Goal: Task Accomplishment & Management: Use online tool/utility

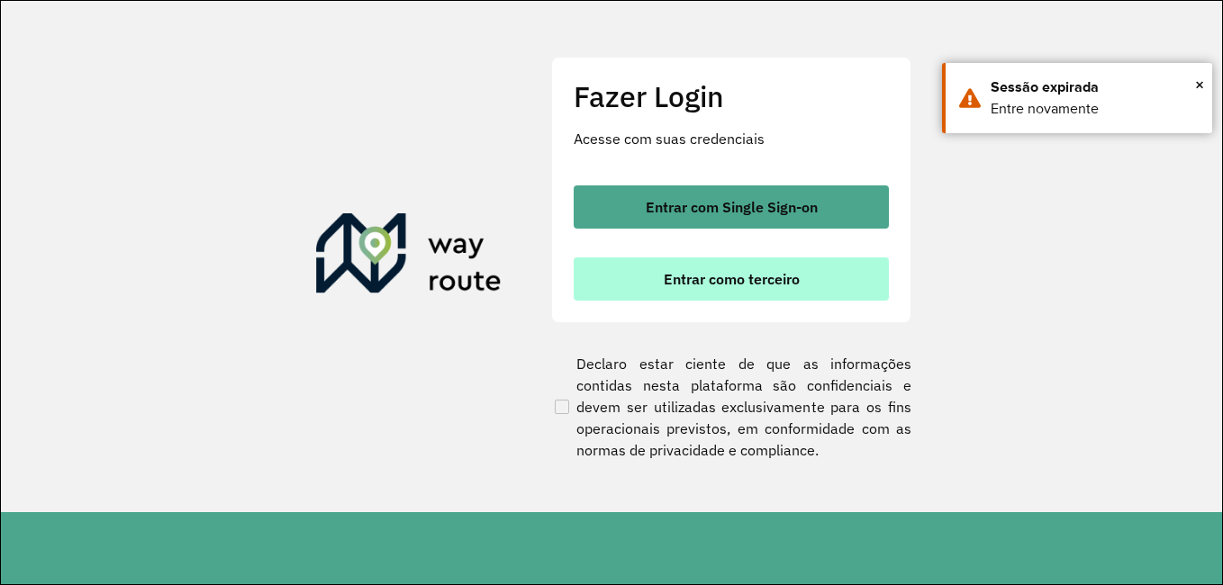
click at [789, 285] on span "Entrar como terceiro" at bounding box center [732, 279] width 136 height 14
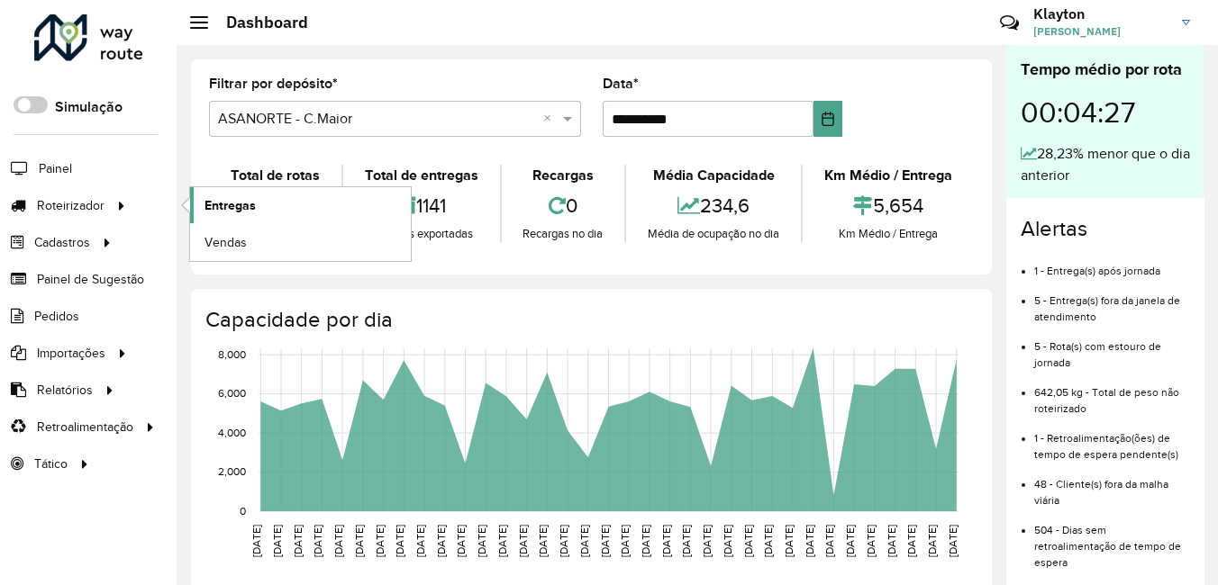
click at [237, 198] on span "Entregas" at bounding box center [229, 205] width 51 height 19
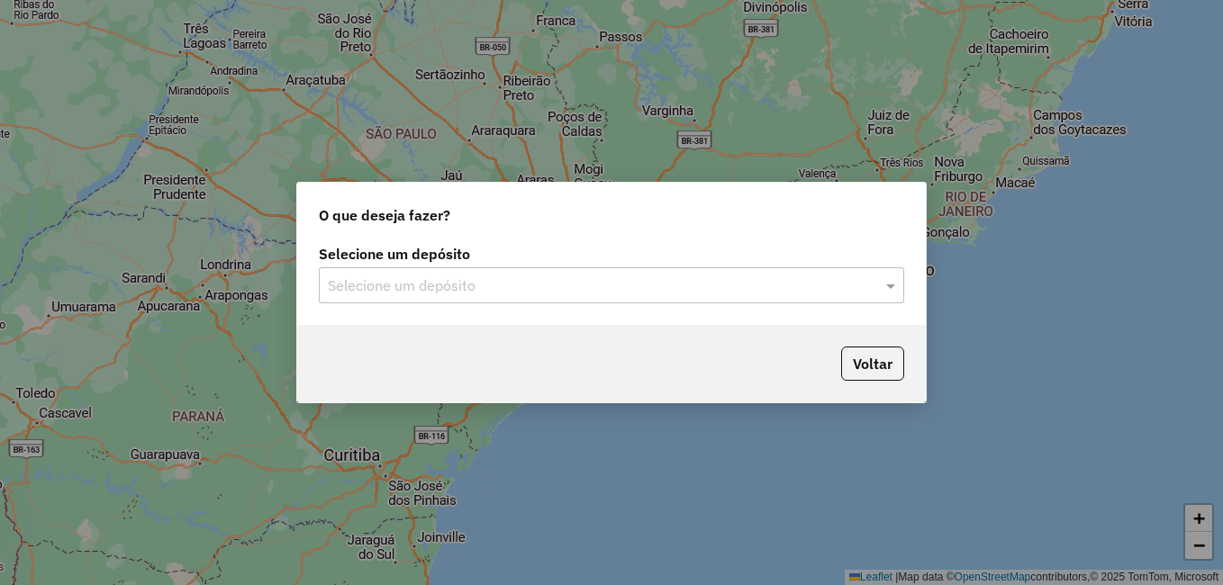
click at [684, 294] on input "text" at bounding box center [593, 287] width 531 height 22
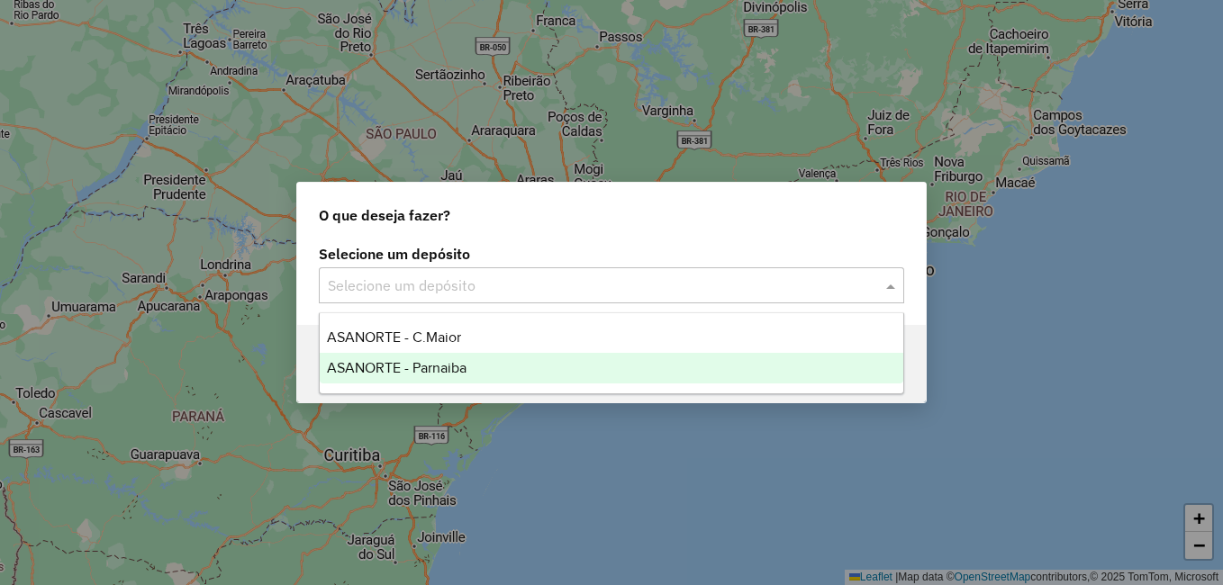
click at [466, 373] on span "ASANORTE - Parnaiba" at bounding box center [397, 367] width 140 height 15
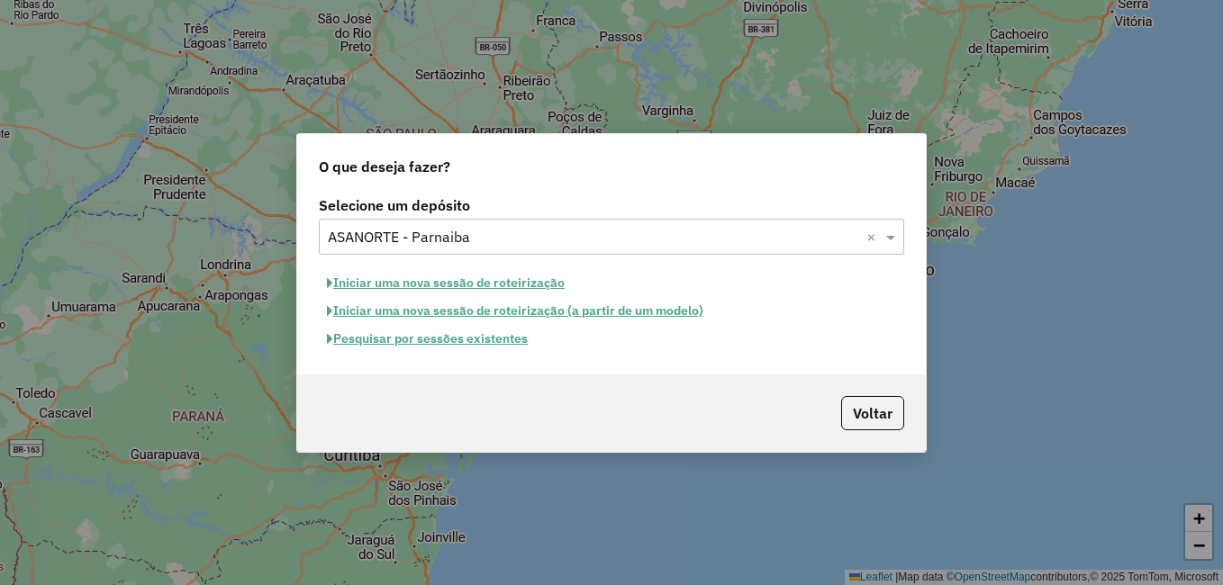
click at [469, 343] on button "Pesquisar por sessões existentes" at bounding box center [427, 339] width 217 height 28
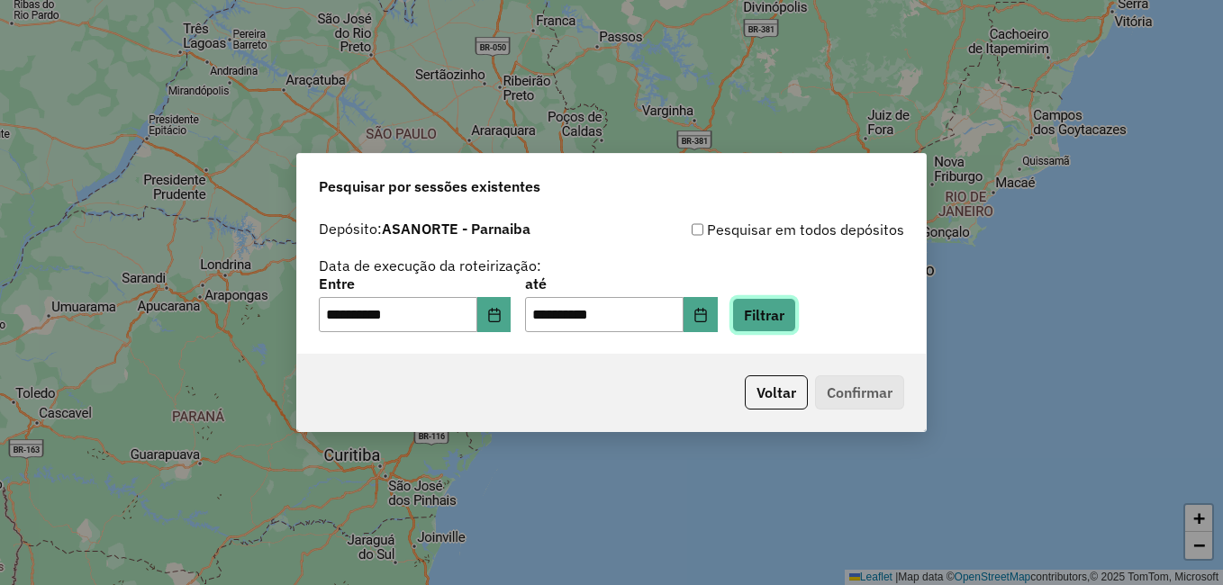
click at [774, 322] on button "Filtrar" at bounding box center [764, 315] width 64 height 34
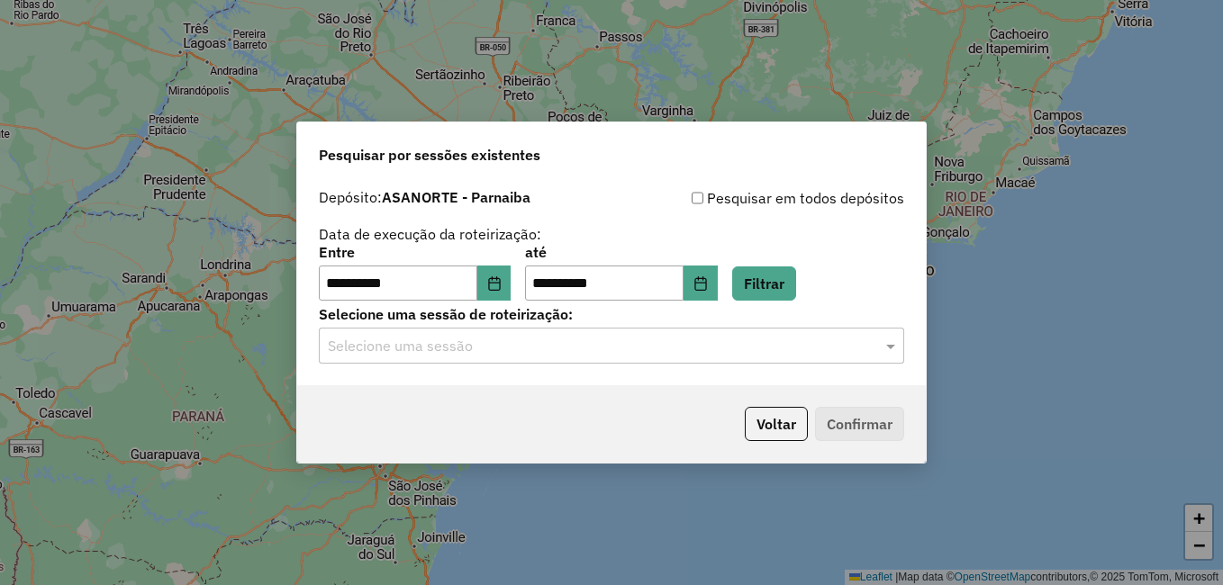
click at [490, 354] on input "text" at bounding box center [593, 347] width 531 height 22
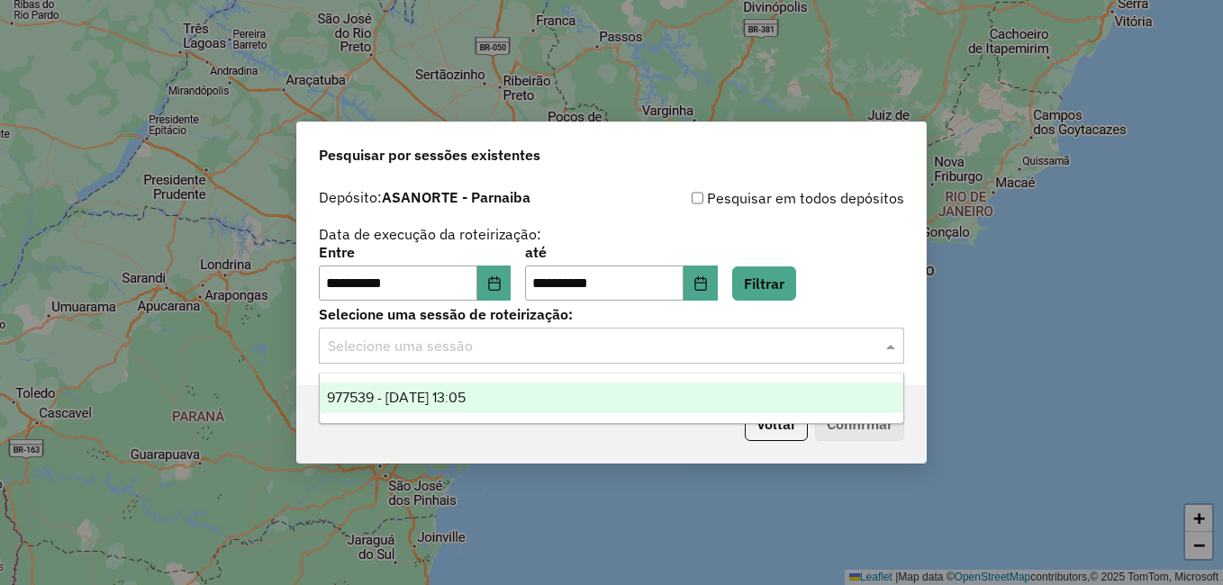
click at [464, 403] on span "977539 - [DATE] 13:05" at bounding box center [396, 397] width 139 height 15
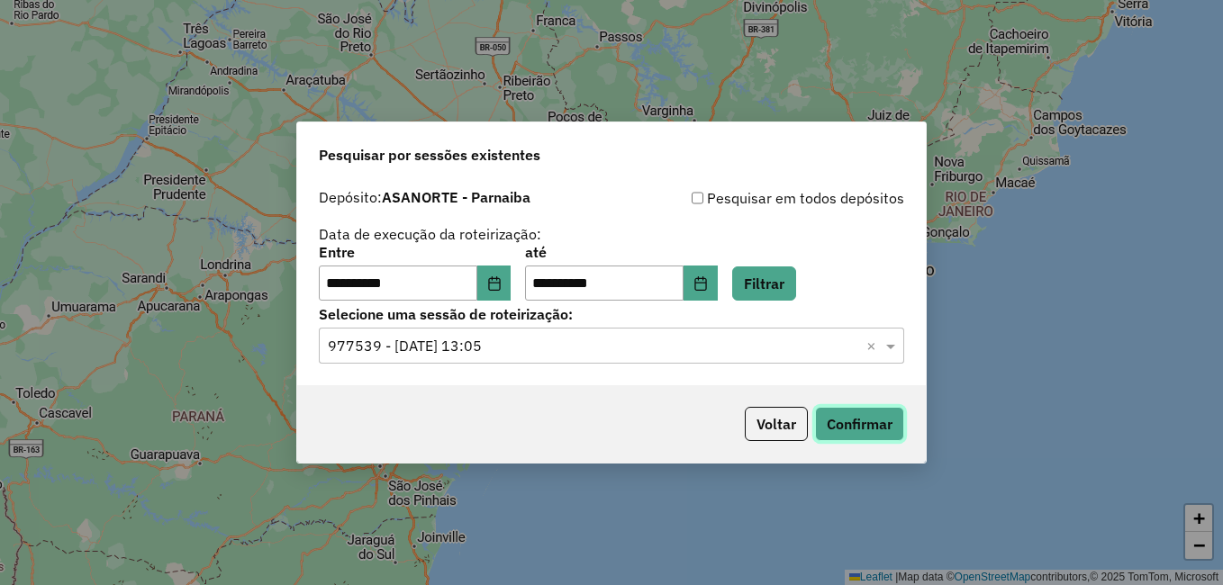
click at [851, 420] on button "Confirmar" at bounding box center [859, 424] width 89 height 34
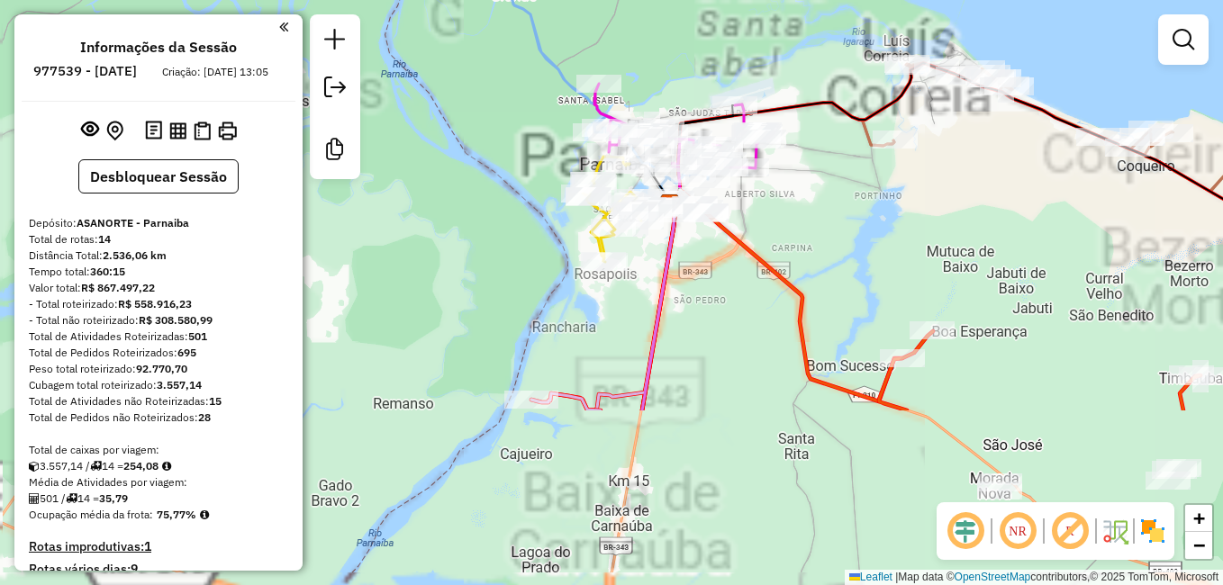
drag, startPoint x: 492, startPoint y: 506, endPoint x: 602, endPoint y: 99, distance: 421.6
click at [601, 93] on div "Janela de atendimento Grade de atendimento Capacidade Transportadoras Veículos …" at bounding box center [611, 292] width 1223 height 585
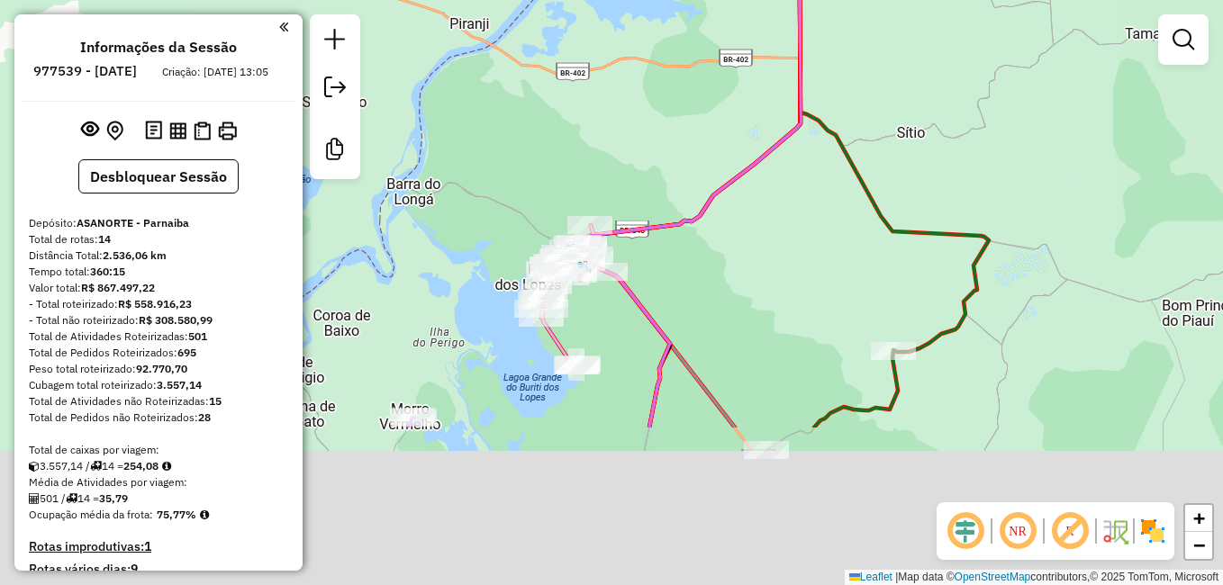
drag, startPoint x: 749, startPoint y: 427, endPoint x: 792, endPoint y: 206, distance: 224.8
click at [792, 206] on div "Janela de atendimento Grade de atendimento Capacidade Transportadoras Veículos …" at bounding box center [611, 292] width 1223 height 585
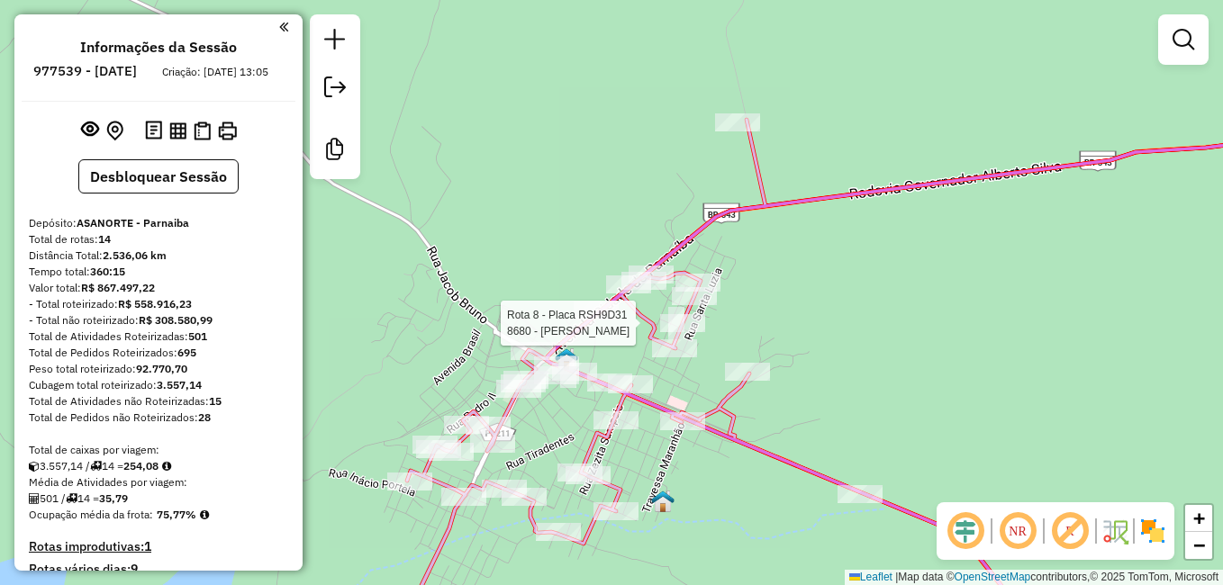
select select "**********"
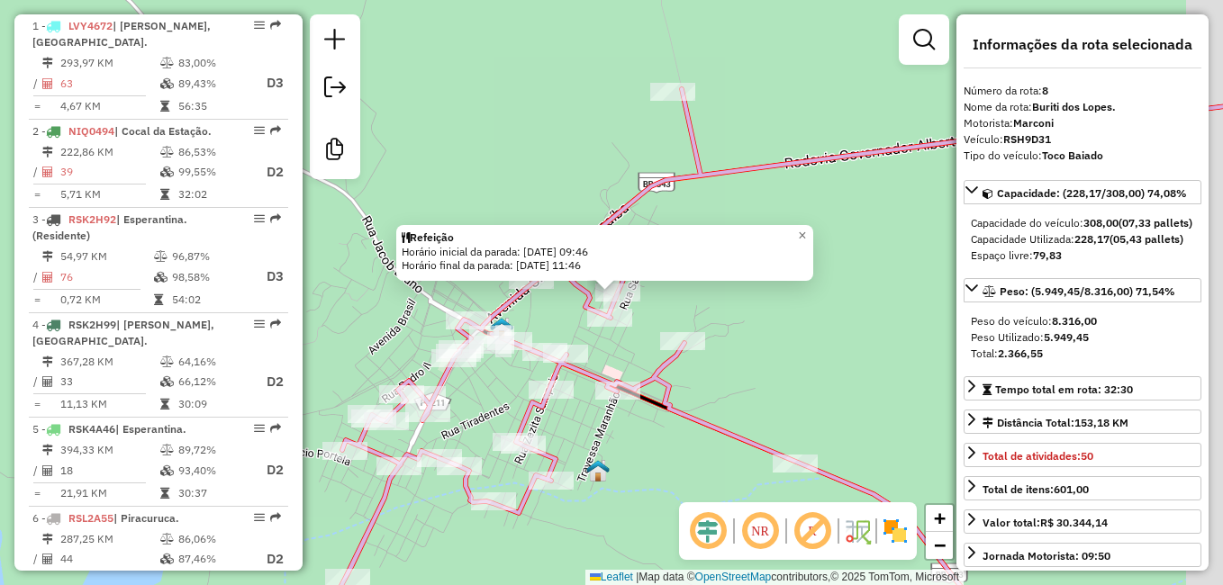
scroll to position [1391, 0]
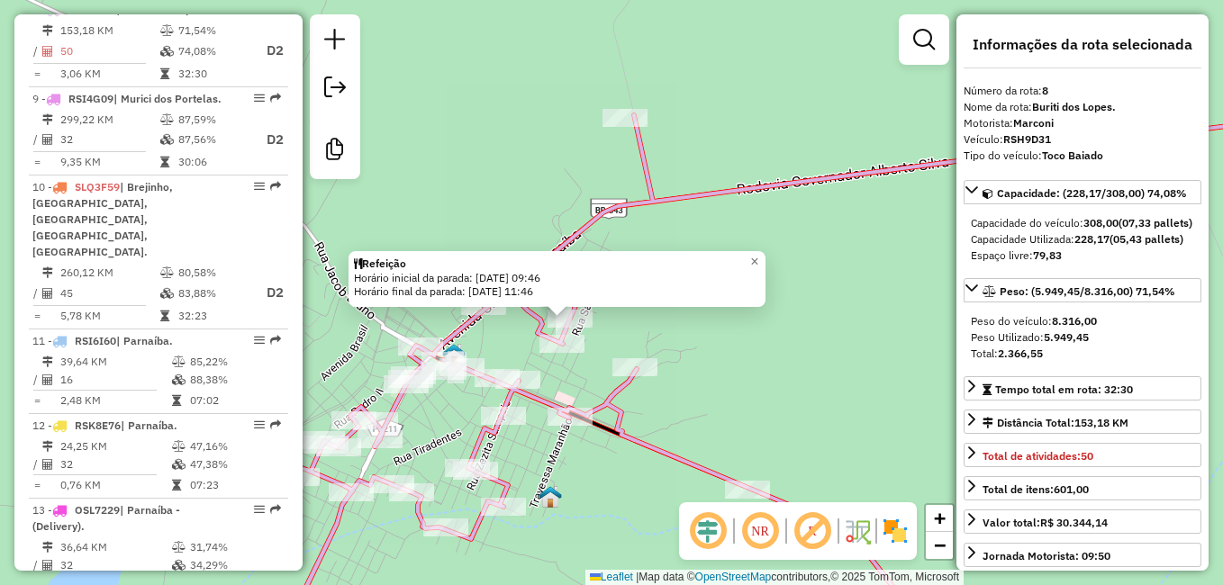
drag, startPoint x: 802, startPoint y: 360, endPoint x: 628, endPoint y: 495, distance: 220.8
click at [656, 475] on div "Rota 8 - Placa RSH9D31 8680 - [PERSON_NAME] Refeição Horário inicial da parada:…" at bounding box center [611, 292] width 1223 height 585
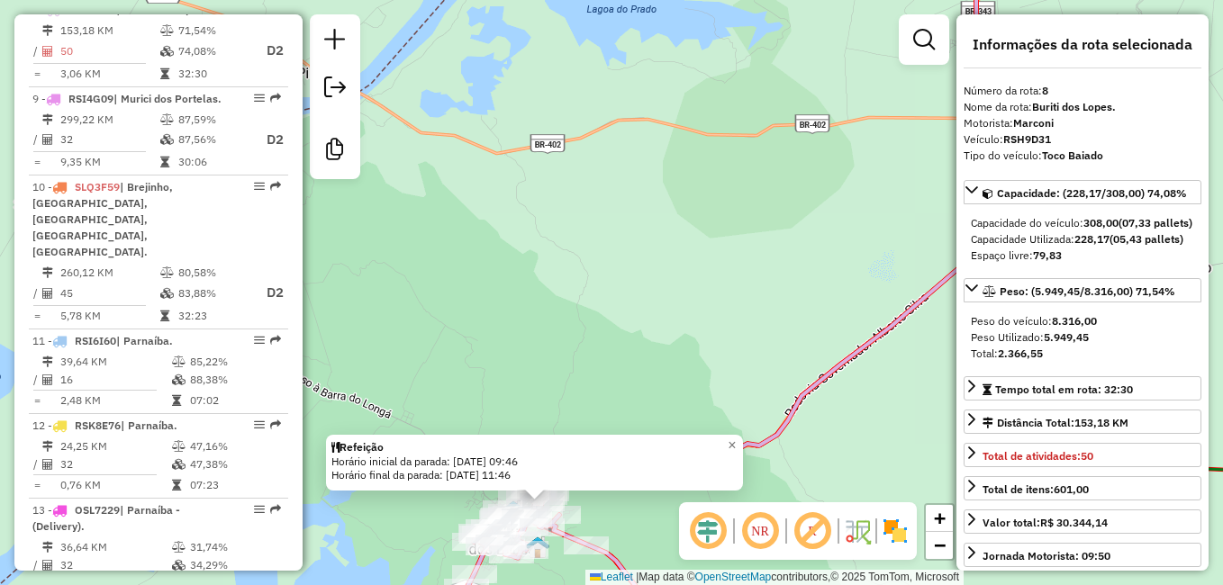
drag, startPoint x: 748, startPoint y: 242, endPoint x: 368, endPoint y: 394, distance: 409.4
click at [381, 399] on div "Refeição Horário inicial da parada: [DATE] 09:46 Horário final da parada: [DATE…" at bounding box center [611, 292] width 1223 height 585
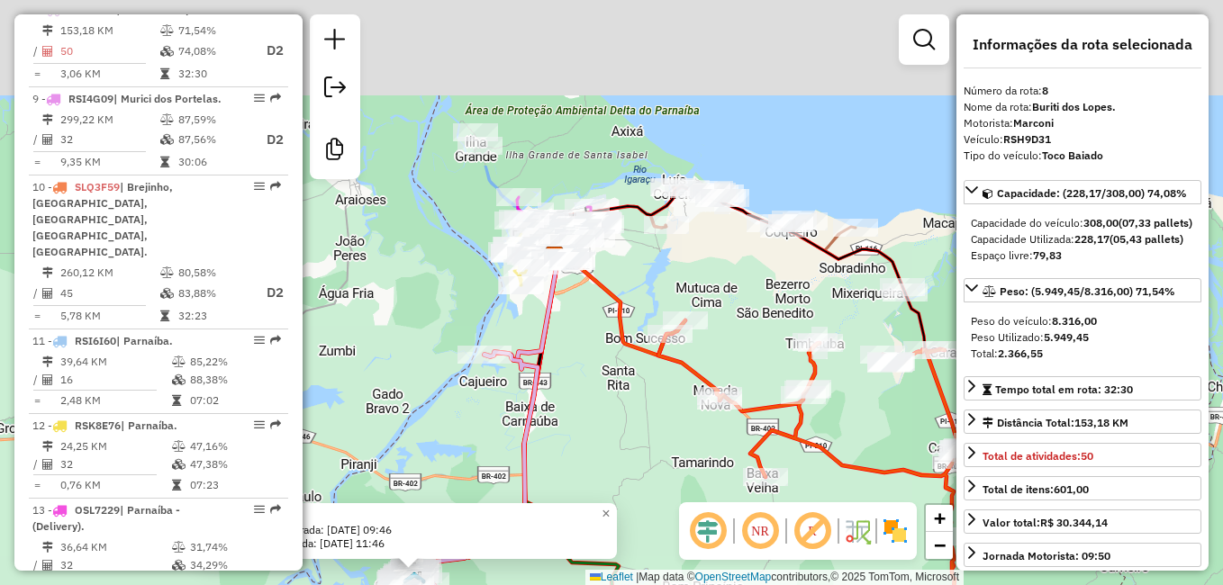
drag, startPoint x: 664, startPoint y: 370, endPoint x: 647, endPoint y: 473, distance: 104.1
click at [647, 473] on div "Refeição Horário inicial da parada: [DATE] 09:46 Horário final da parada: [DATE…" at bounding box center [611, 292] width 1223 height 585
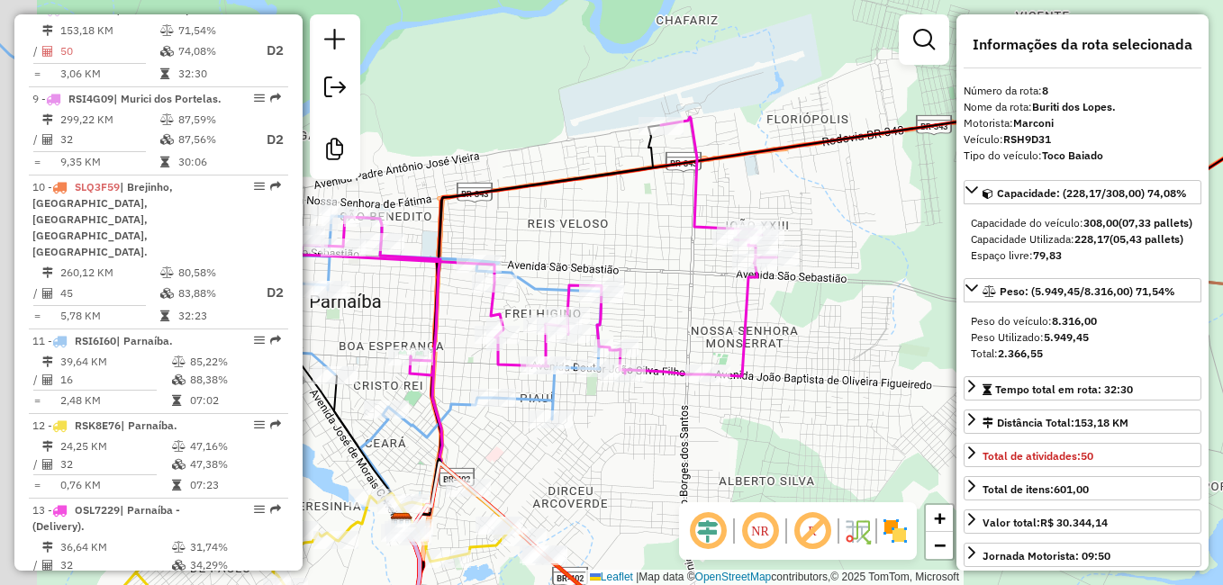
drag, startPoint x: 570, startPoint y: 410, endPoint x: 686, endPoint y: 438, distance: 119.5
click at [687, 439] on div "Refeição Horário inicial da parada: [DATE] 09:46 Horário final da parada: [DATE…" at bounding box center [611, 292] width 1223 height 585
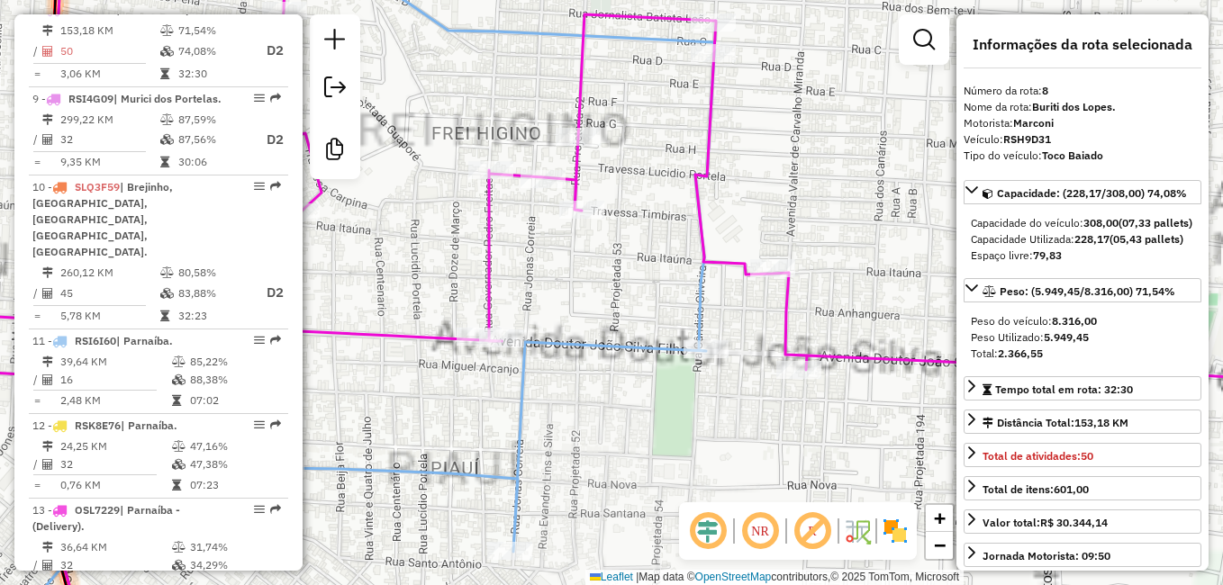
drag, startPoint x: 589, startPoint y: 421, endPoint x: 747, endPoint y: 451, distance: 161.4
click at [747, 451] on div "Refeição Horário inicial da parada: [DATE] 09:46 Horário final da parada: [DATE…" at bounding box center [611, 292] width 1223 height 585
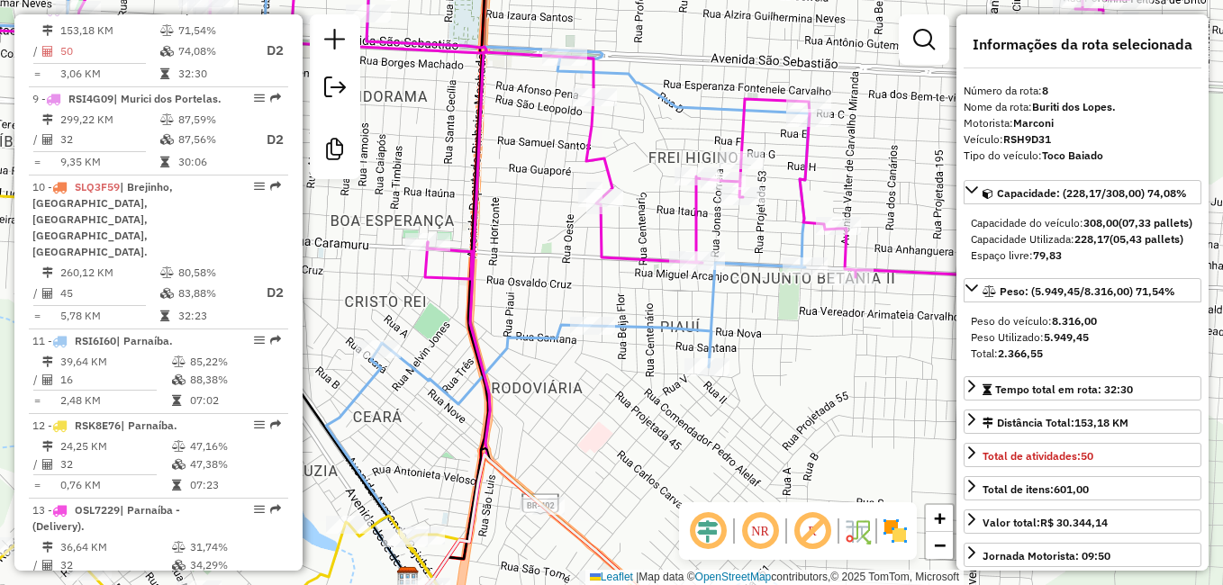
drag, startPoint x: 621, startPoint y: 338, endPoint x: 647, endPoint y: 304, distance: 41.8
click at [647, 304] on div "Refeição Horário inicial da parada: [DATE] 09:46 Horário final da parada: [DATE…" at bounding box center [611, 292] width 1223 height 585
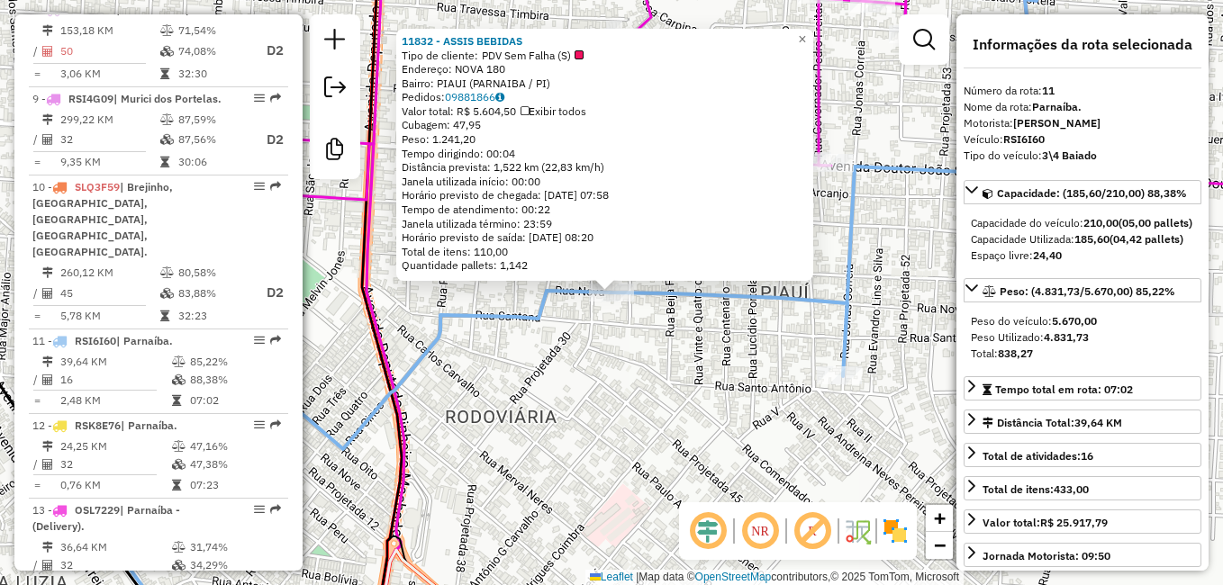
scroll to position [1707, 0]
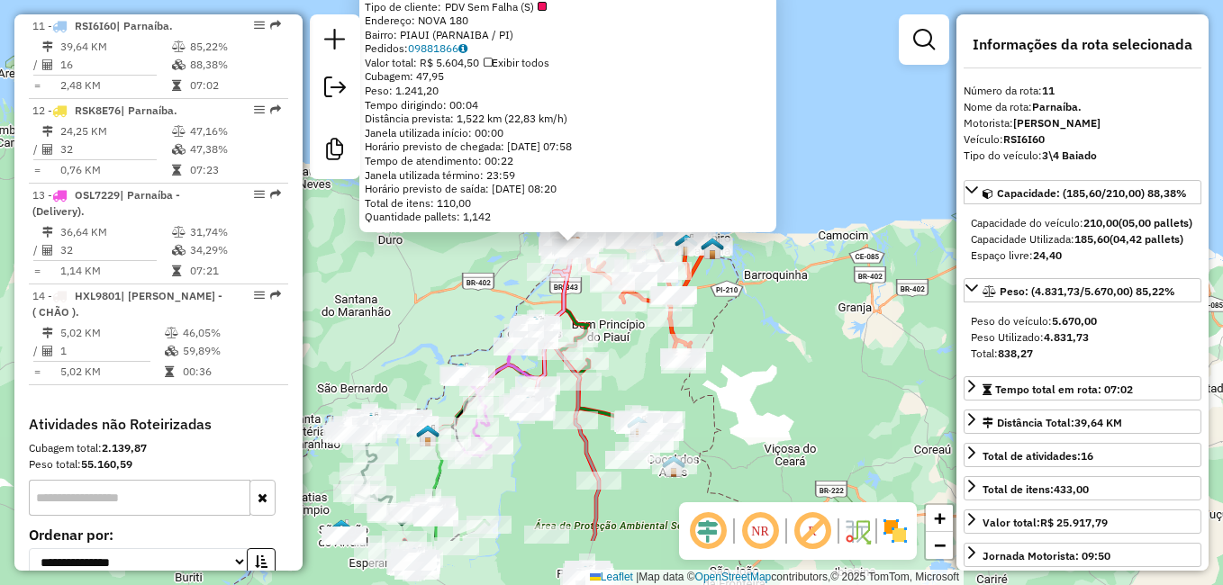
drag, startPoint x: 582, startPoint y: 474, endPoint x: 664, endPoint y: 276, distance: 214.4
click at [664, 276] on div "11832 - ASSIS BEBIDAS Tipo de cliente: PDV Sem Falha (S) Endereço: NOVA 180 Bai…" at bounding box center [611, 292] width 1223 height 585
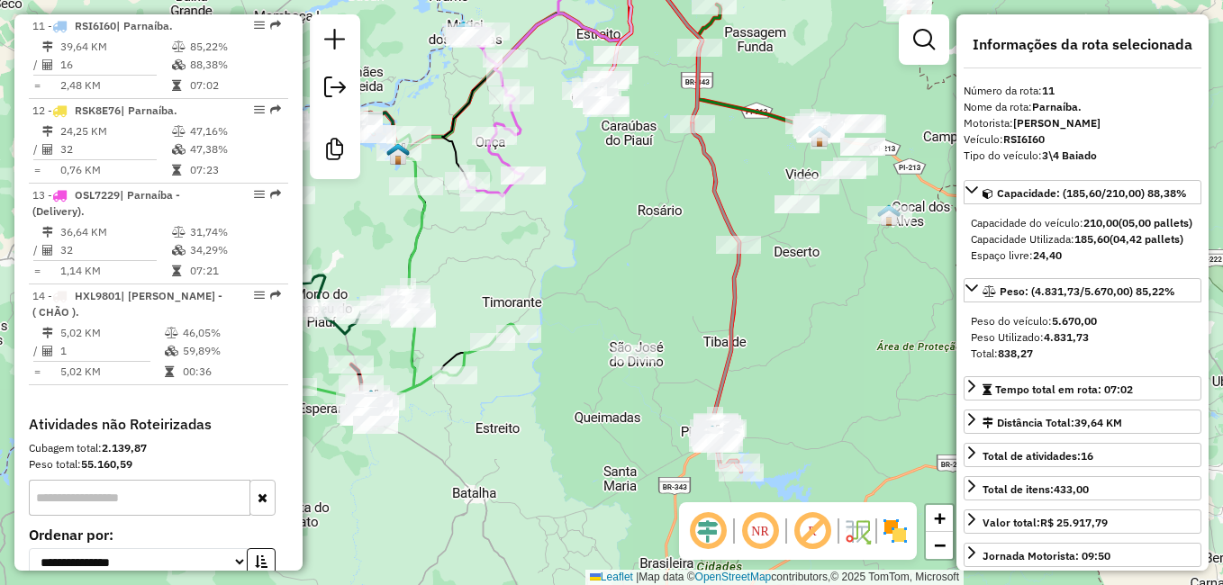
drag, startPoint x: 606, startPoint y: 478, endPoint x: 543, endPoint y: 407, distance: 95.1
click at [522, 425] on div "11832 - ASSIS BEBIDAS Tipo de cliente: PDV Sem Falha (S) Endereço: NOVA 180 Bai…" at bounding box center [611, 292] width 1223 height 585
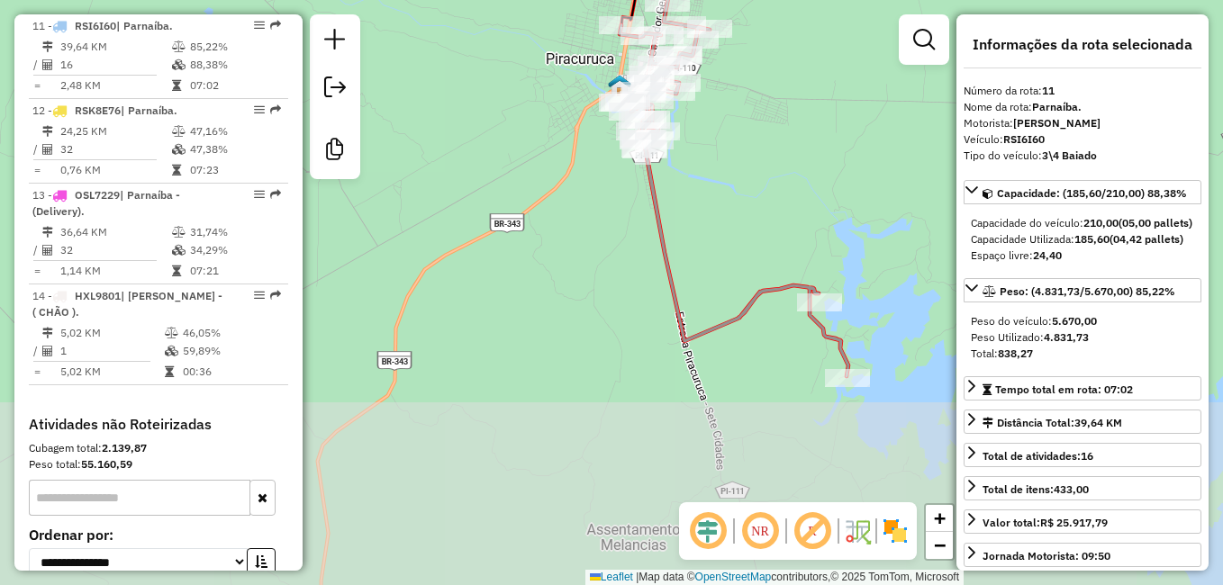
drag, startPoint x: 465, startPoint y: 470, endPoint x: 605, endPoint y: 237, distance: 272.3
click at [605, 237] on div "11832 - ASSIS BEBIDAS Tipo de cliente: PDV Sem Falha (S) Endereço: NOVA 180 Bai…" at bounding box center [611, 292] width 1223 height 585
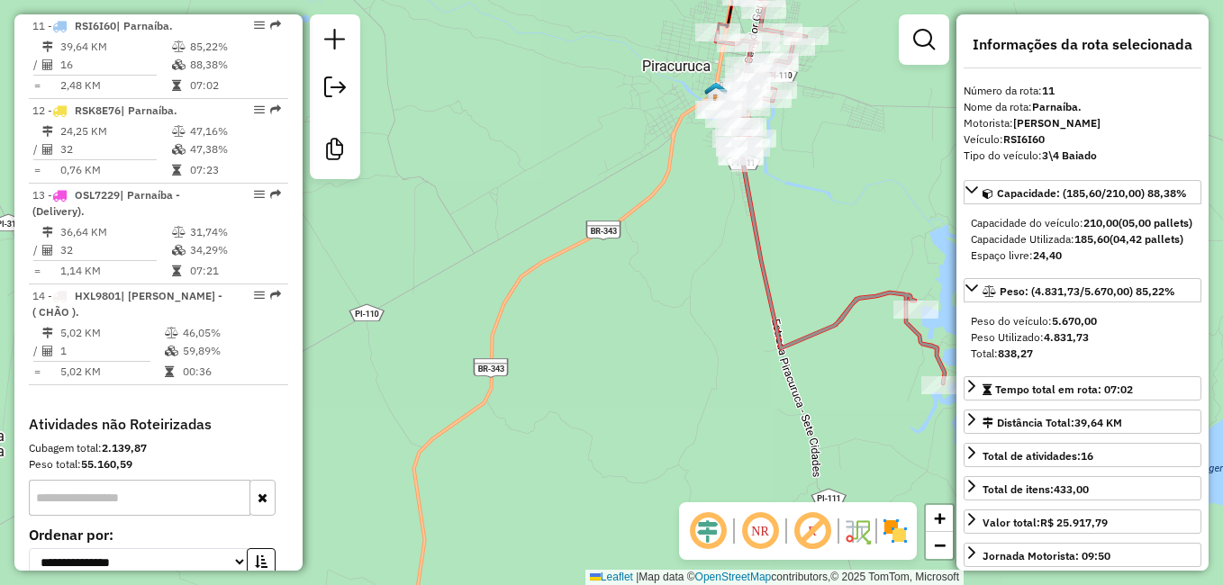
drag, startPoint x: 530, startPoint y: 318, endPoint x: 619, endPoint y: 330, distance: 89.1
click at [619, 330] on div "11832 - ASSIS BEBIDAS Tipo de cliente: PDV Sem Falha (S) Endereço: NOVA 180 Bai…" at bounding box center [611, 292] width 1223 height 585
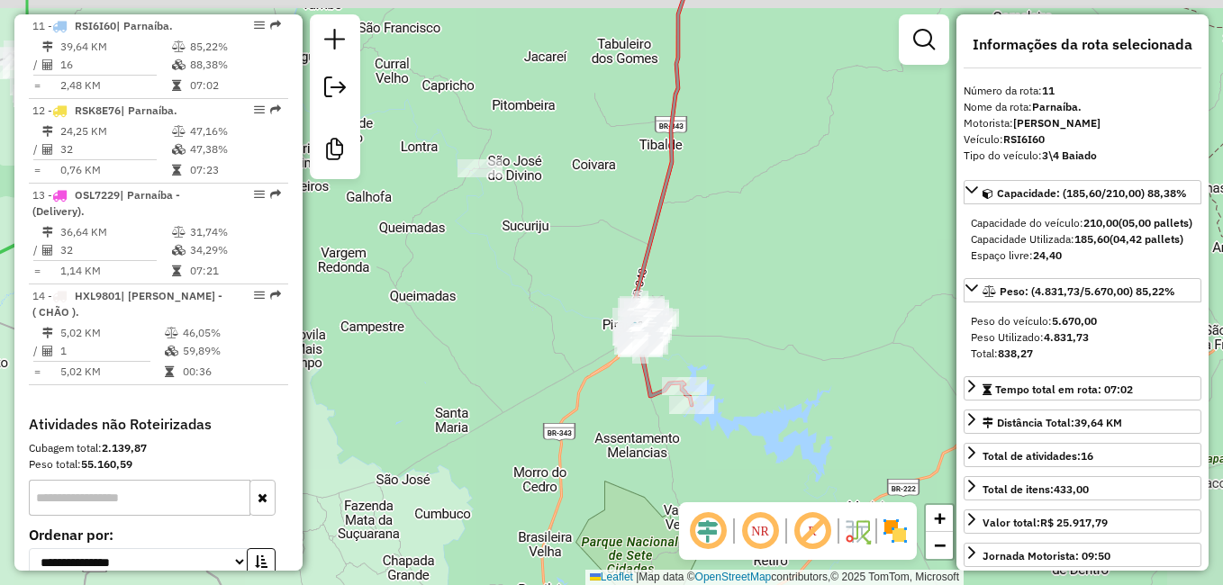
drag, startPoint x: 634, startPoint y: 195, endPoint x: 498, endPoint y: 575, distance: 403.6
click at [484, 584] on html "Aguarde... Pop-up bloqueado! Seu navegador bloqueou automáticamente a abertura …" at bounding box center [611, 292] width 1223 height 585
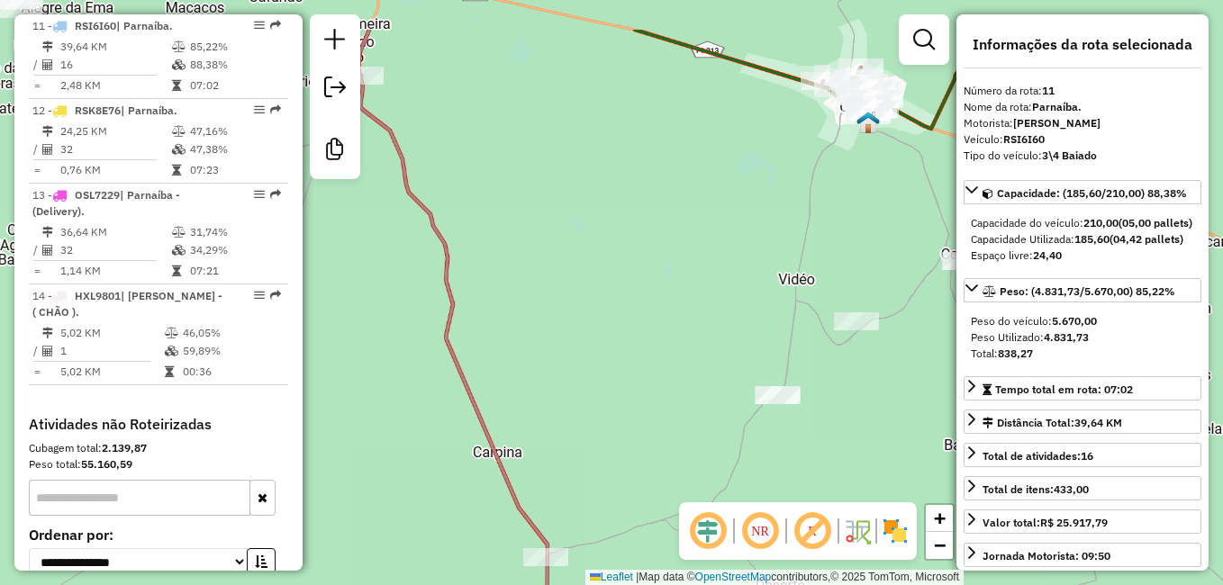
drag, startPoint x: 634, startPoint y: 385, endPoint x: 651, endPoint y: 435, distance: 52.4
click at [649, 433] on div "11832 - ASSIS BEBIDAS Tipo de cliente: PDV Sem Falha (S) Endereço: NOVA 180 Bai…" at bounding box center [611, 292] width 1223 height 585
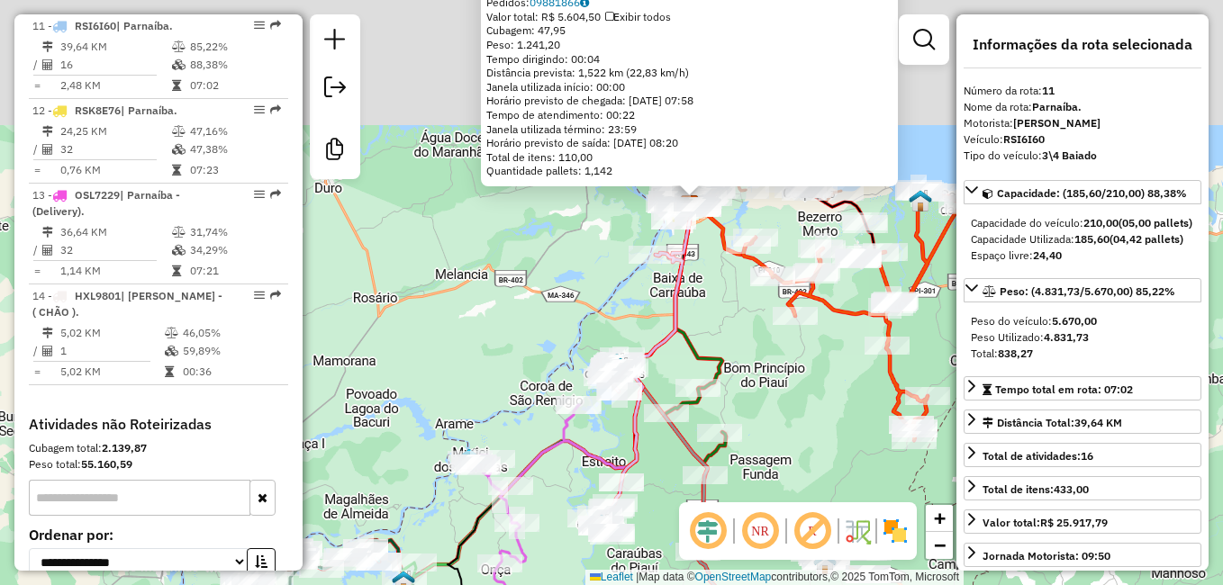
drag, startPoint x: 661, startPoint y: 294, endPoint x: 739, endPoint y: 448, distance: 173.6
click at [739, 448] on div "11832 - ASSIS BEBIDAS Tipo de cliente: PDV Sem Falha (S) Endereço: NOVA 180 Bai…" at bounding box center [611, 292] width 1223 height 585
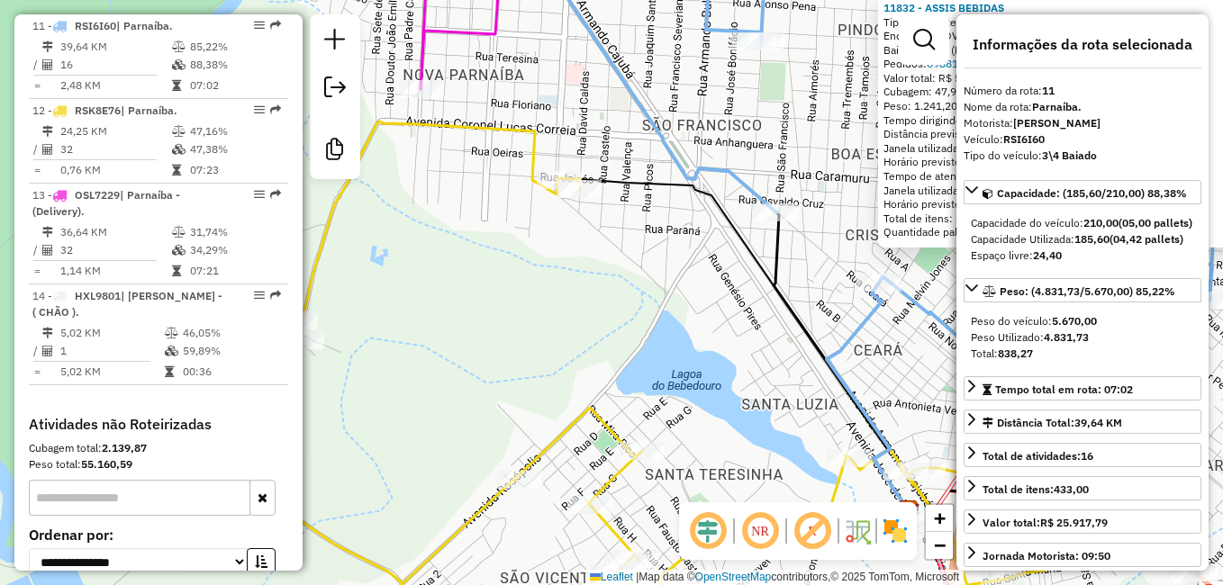
drag, startPoint x: 674, startPoint y: 217, endPoint x: 693, endPoint y: 352, distance: 136.4
click at [695, 353] on div "11832 - ASSIS BEBIDAS Tipo de cliente: PDV Sem Falha (S) Endereço: NOVA 180 Bai…" at bounding box center [611, 292] width 1223 height 585
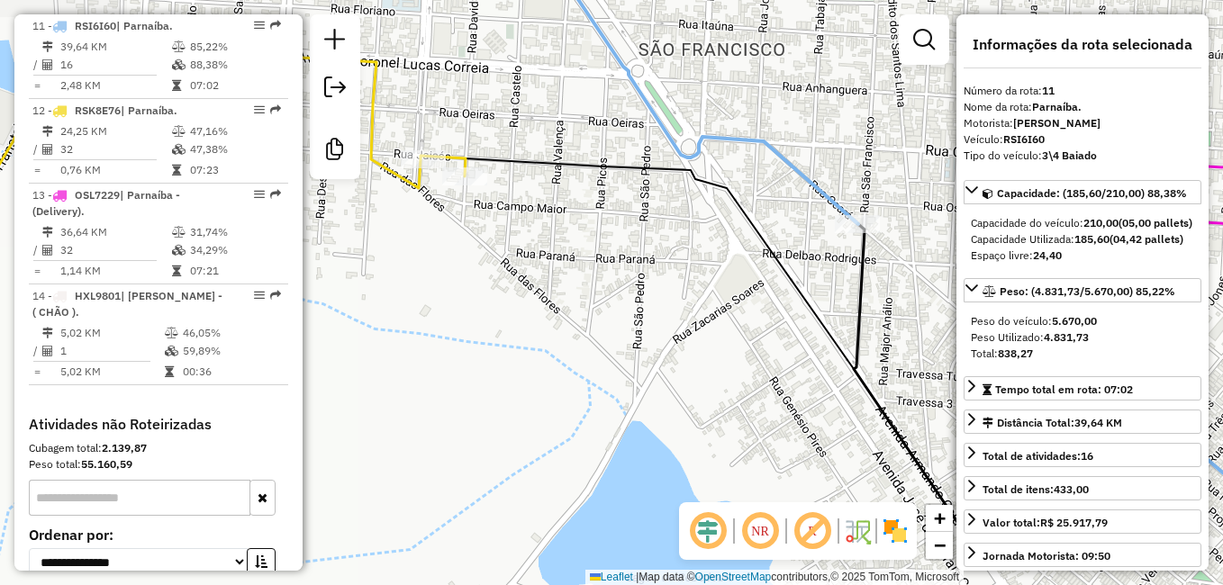
drag, startPoint x: 689, startPoint y: 349, endPoint x: 652, endPoint y: 181, distance: 172.4
click at [655, 211] on div "11832 - ASSIS BEBIDAS Tipo de cliente: PDV Sem Falha (S) Endereço: NOVA 180 Bai…" at bounding box center [611, 292] width 1223 height 585
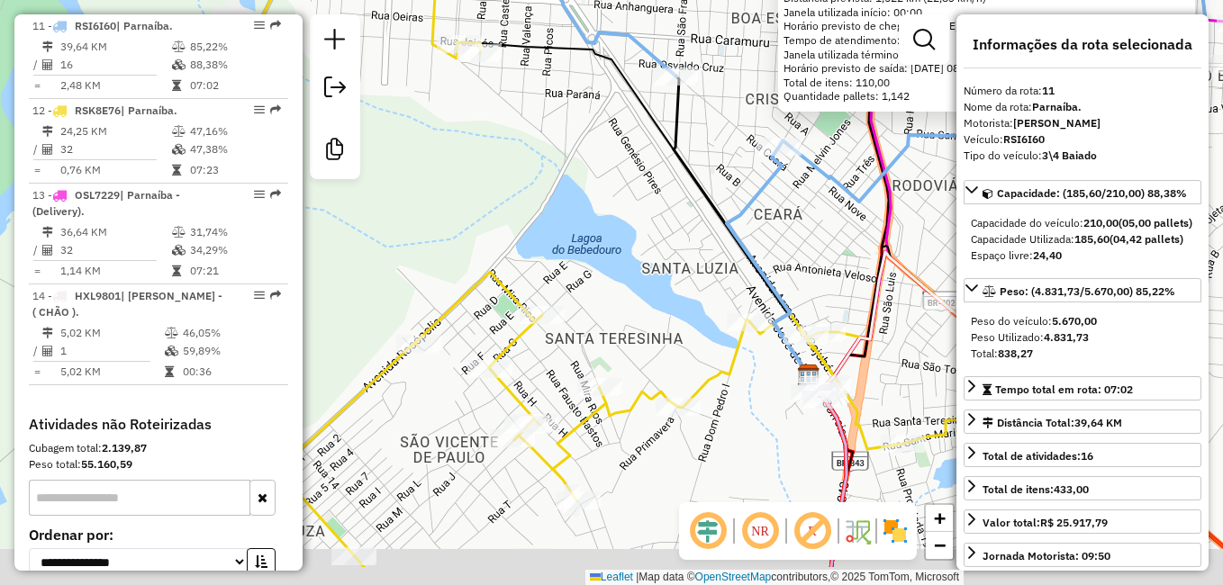
drag, startPoint x: 733, startPoint y: 294, endPoint x: 647, endPoint y: 196, distance: 130.2
click at [647, 197] on div "11832 - ASSIS BEBIDAS Tipo de cliente: PDV Sem Falha (S) Endereço: NOVA 180 Bai…" at bounding box center [611, 292] width 1223 height 585
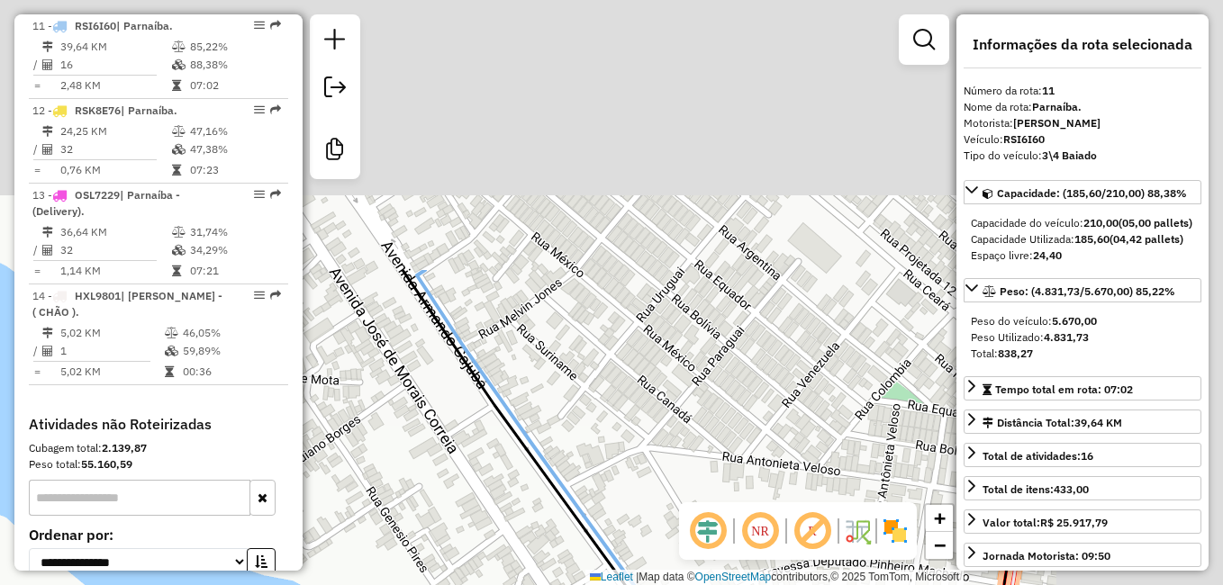
drag, startPoint x: 710, startPoint y: 191, endPoint x: 421, endPoint y: 520, distance: 437.1
click at [421, 520] on div "11832 - ASSIS BEBIDAS Tipo de cliente: PDV Sem Falha (S) Endereço: NOVA 180 Bai…" at bounding box center [611, 292] width 1223 height 585
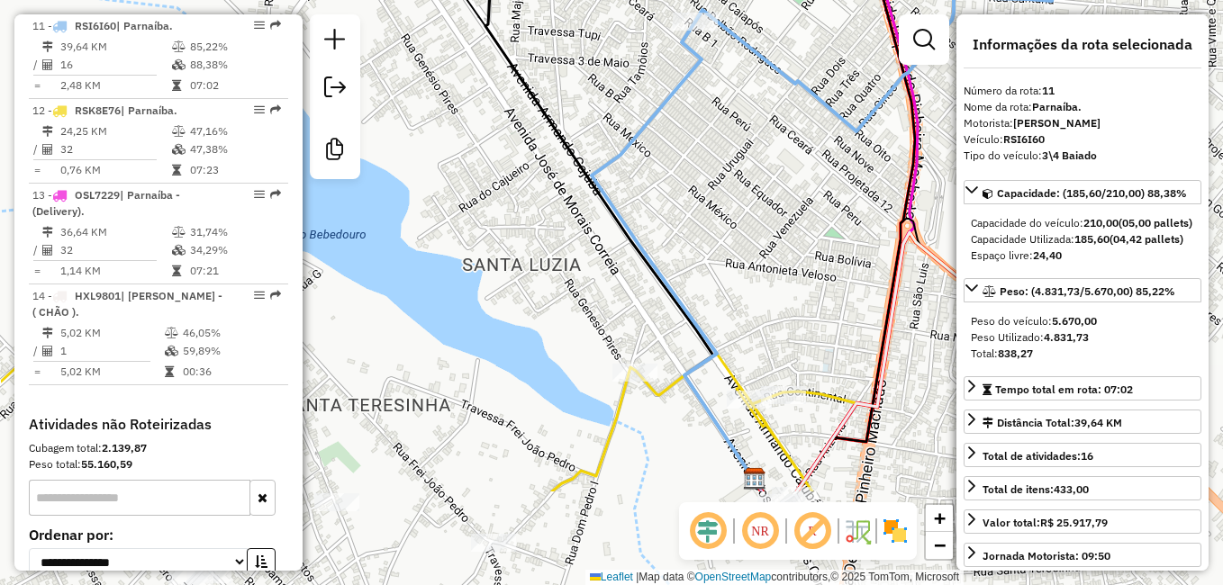
drag, startPoint x: 638, startPoint y: 365, endPoint x: 733, endPoint y: 258, distance: 142.8
click at [733, 258] on div "11832 - ASSIS BEBIDAS Tipo de cliente: PDV Sem Falha (S) Endereço: NOVA 180 Bai…" at bounding box center [611, 292] width 1223 height 585
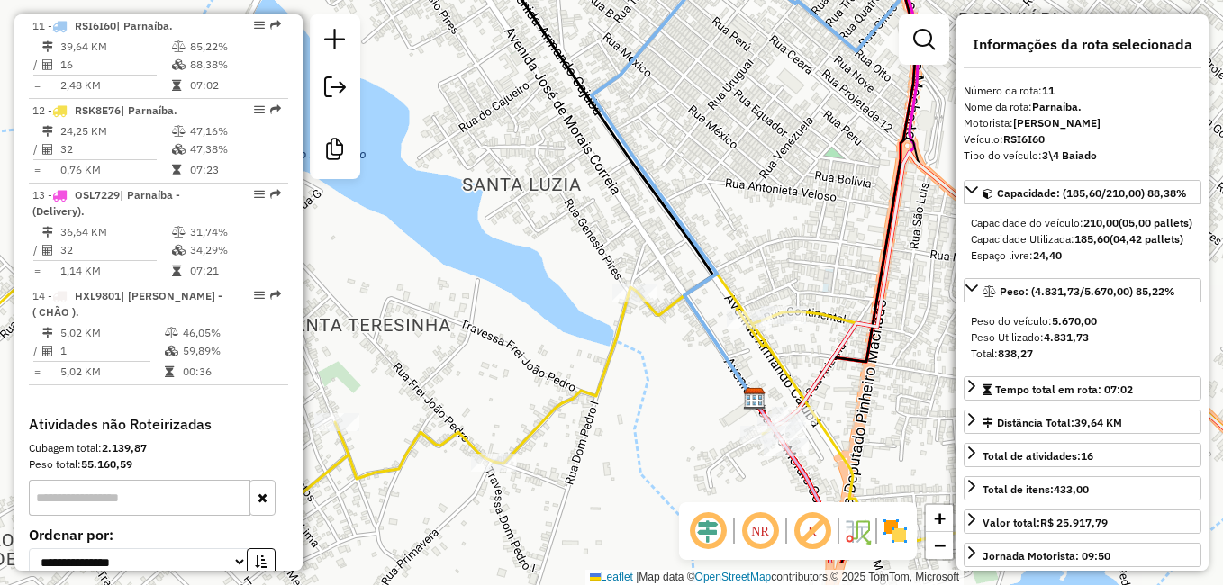
drag, startPoint x: 654, startPoint y: 325, endPoint x: 654, endPoint y: 233, distance: 91.9
click at [654, 233] on div "11832 - ASSIS BEBIDAS Tipo de cliente: PDV Sem Falha (S) Endereço: NOVA 180 Bai…" at bounding box center [611, 292] width 1223 height 585
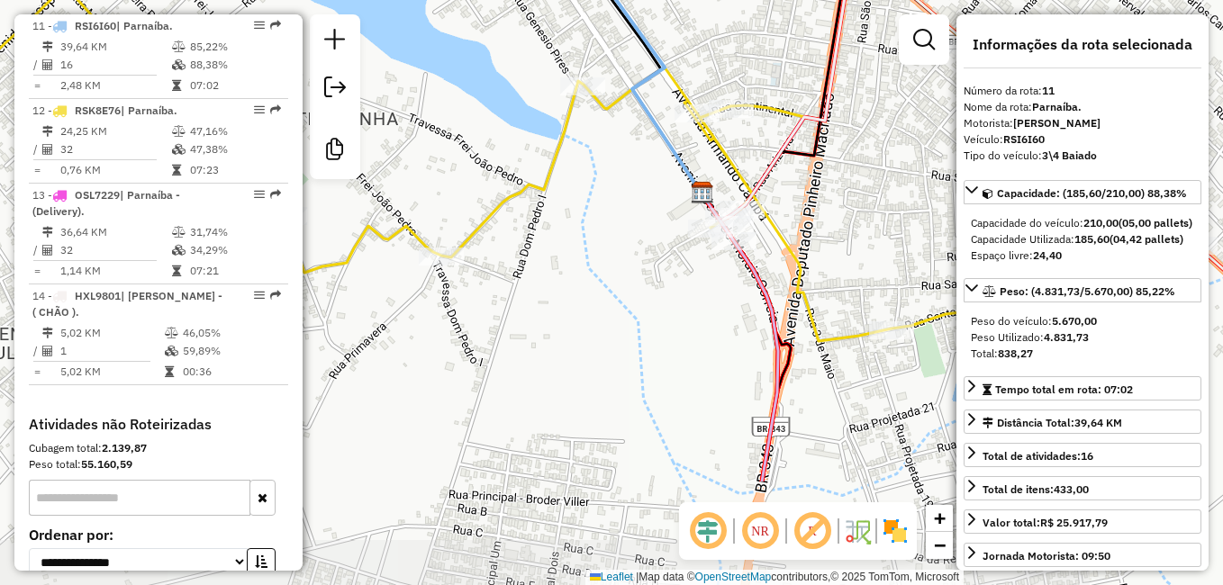
drag, startPoint x: 689, startPoint y: 385, endPoint x: 777, endPoint y: 624, distance: 254.4
click at [777, 584] on html "Aguarde... Pop-up bloqueado! Seu navegador bloqueou automáticamente a abertura …" at bounding box center [611, 292] width 1223 height 585
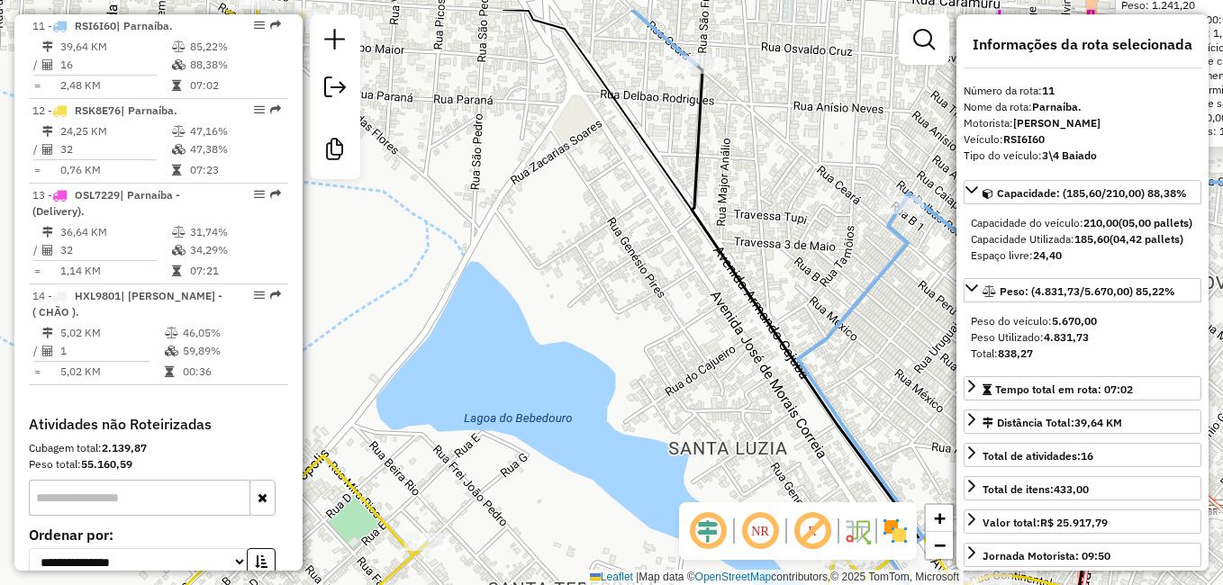
drag, startPoint x: 631, startPoint y: 309, endPoint x: 750, endPoint y: 378, distance: 137.6
click at [750, 378] on div "11832 - ASSIS BEBIDAS Tipo de cliente: PDV Sem Falha (S) Endereço: NOVA 180 Bai…" at bounding box center [611, 292] width 1223 height 585
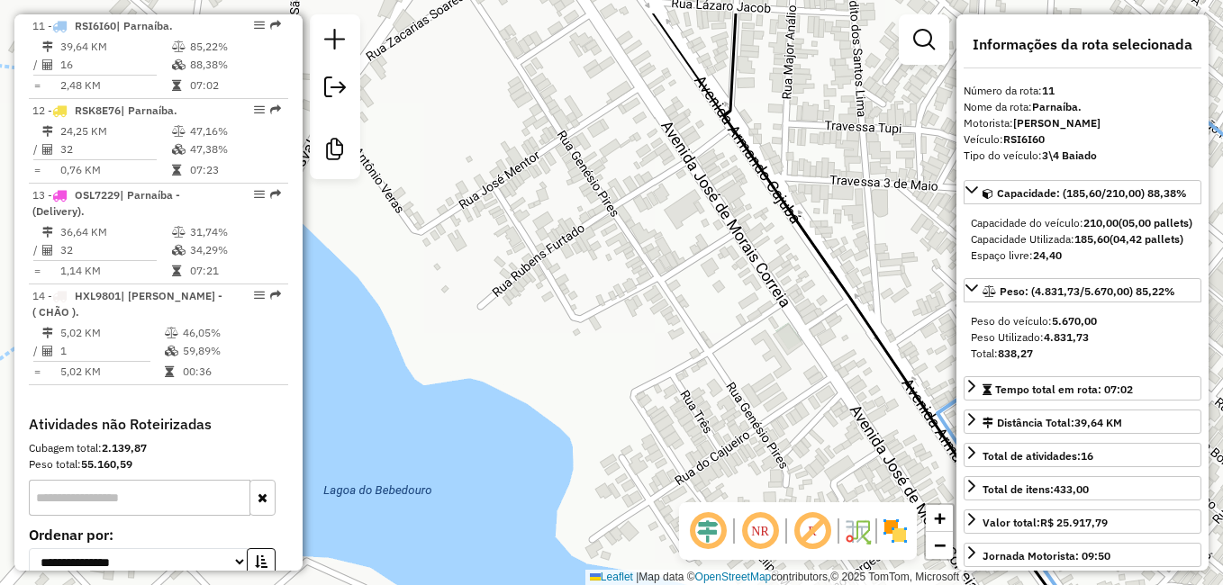
drag, startPoint x: 612, startPoint y: 328, endPoint x: 698, endPoint y: 464, distance: 160.7
click at [698, 464] on div "11832 - ASSIS BEBIDAS Tipo de cliente: PDV Sem Falha (S) Endereço: NOVA 180 Bai…" at bounding box center [611, 292] width 1223 height 585
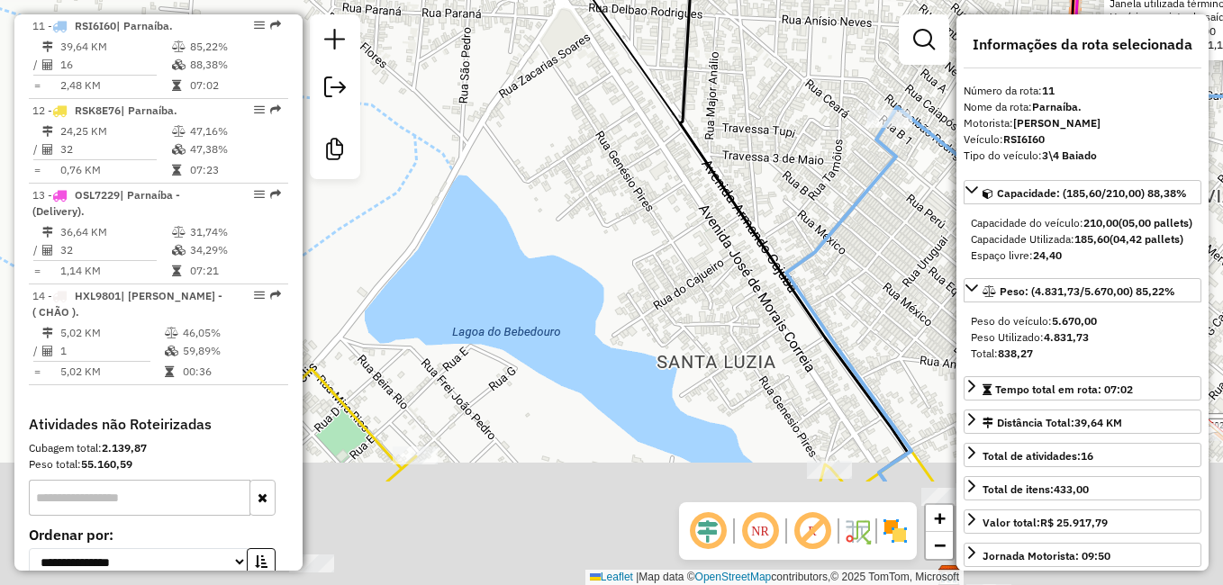
drag, startPoint x: 664, startPoint y: 397, endPoint x: 609, endPoint y: 183, distance: 221.3
click at [609, 184] on div "11832 - ASSIS BEBIDAS Tipo de cliente: PDV Sem Falha (S) Endereço: NOVA 180 Bai…" at bounding box center [611, 292] width 1223 height 585
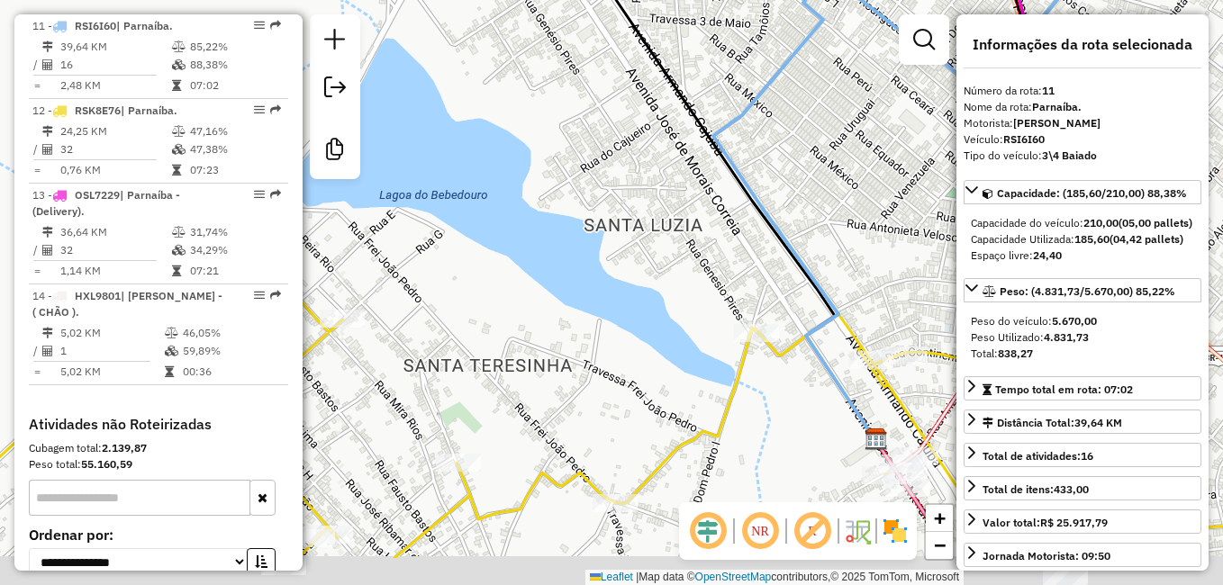
drag, startPoint x: 660, startPoint y: 305, endPoint x: 601, endPoint y: 216, distance: 107.1
click at [601, 216] on div "11832 - ASSIS BEBIDAS Tipo de cliente: PDV Sem Falha (S) Endereço: NOVA 180 Bai…" at bounding box center [611, 292] width 1223 height 585
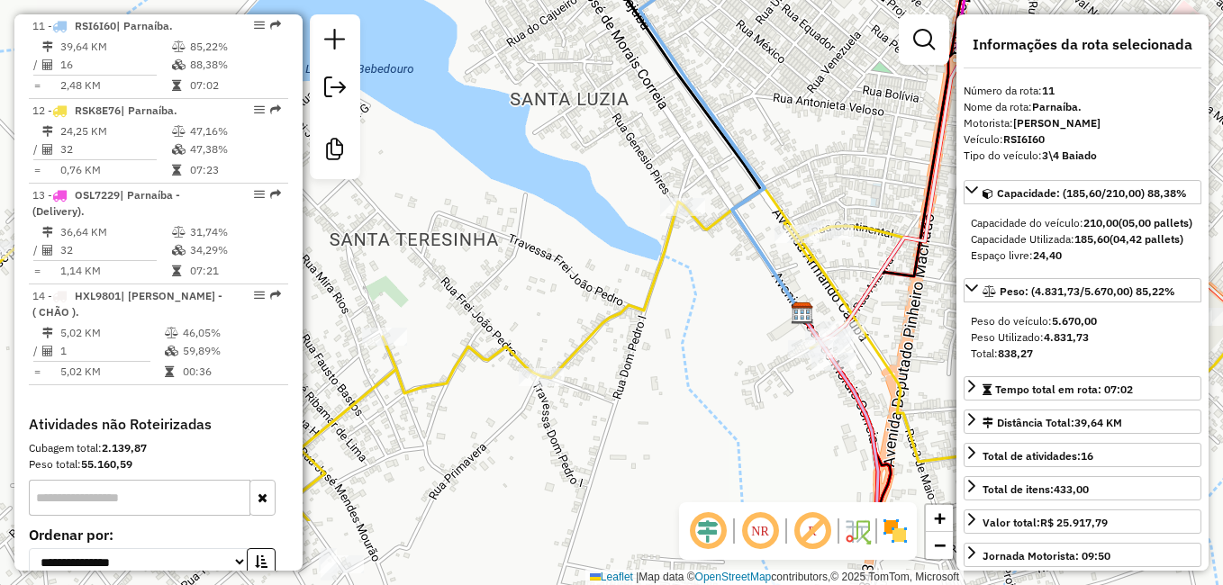
drag, startPoint x: 667, startPoint y: 281, endPoint x: 595, endPoint y: 149, distance: 149.9
click at [595, 150] on div "11832 - ASSIS BEBIDAS Tipo de cliente: PDV Sem Falha (S) Endereço: NOVA 180 Bai…" at bounding box center [611, 292] width 1223 height 585
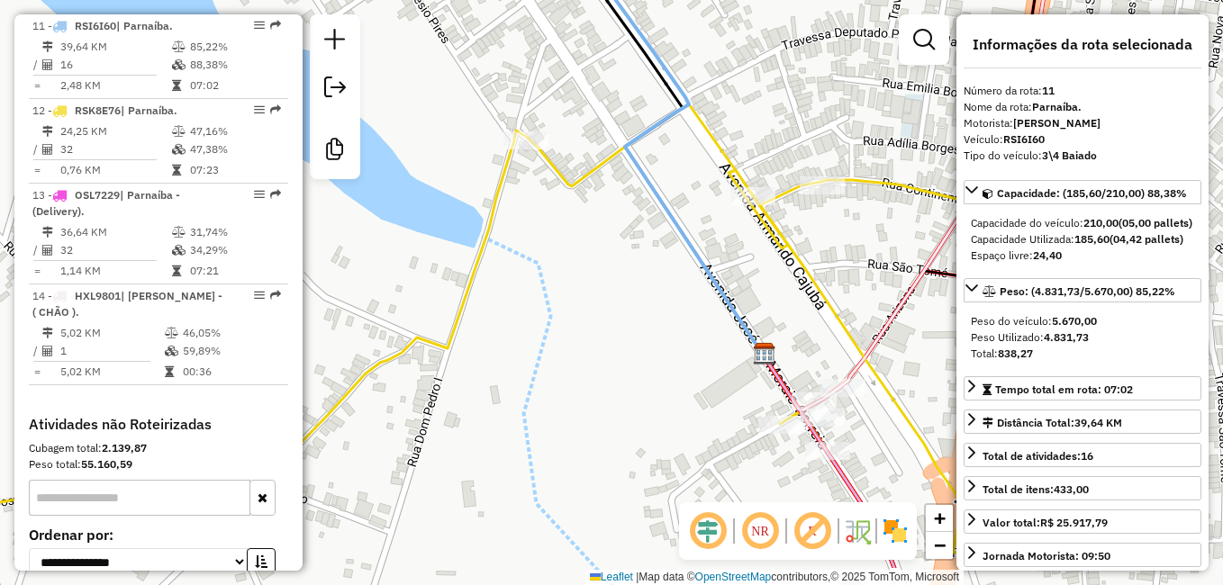
drag, startPoint x: 645, startPoint y: 318, endPoint x: 626, endPoint y: 271, distance: 50.5
click at [626, 272] on div "11832 - ASSIS BEBIDAS Tipo de cliente: PDV Sem Falha (S) Endereço: NOVA 180 Bai…" at bounding box center [611, 292] width 1223 height 585
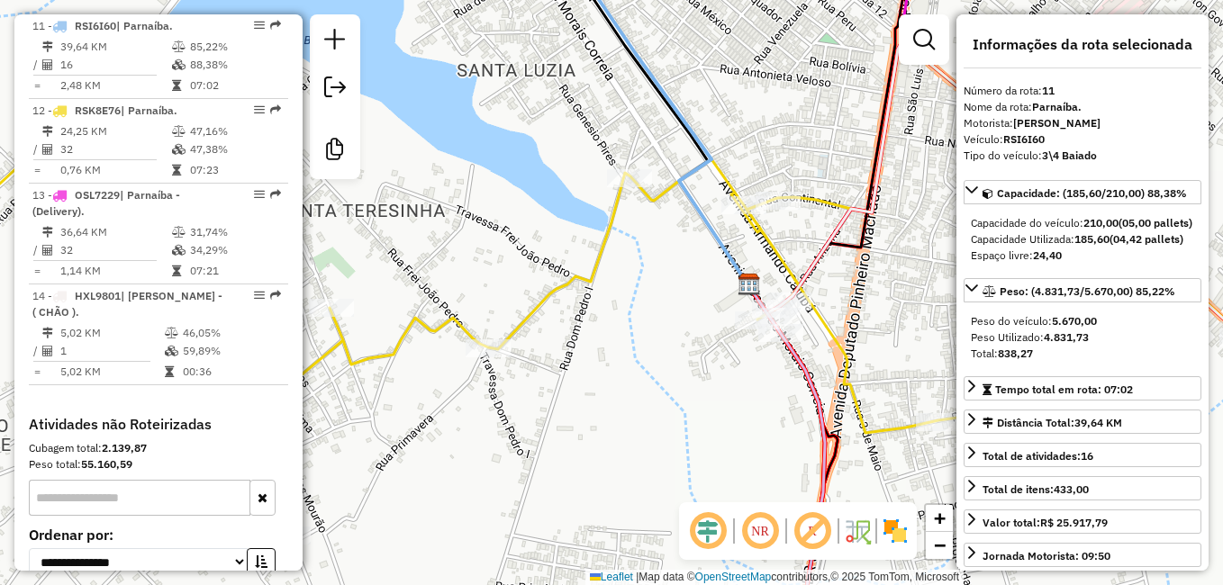
drag, startPoint x: 685, startPoint y: 305, endPoint x: 639, endPoint y: 258, distance: 66.2
click at [639, 258] on div "11832 - ASSIS BEBIDAS Tipo de cliente: PDV Sem Falha (S) Endereço: NOVA 180 Bai…" at bounding box center [611, 292] width 1223 height 585
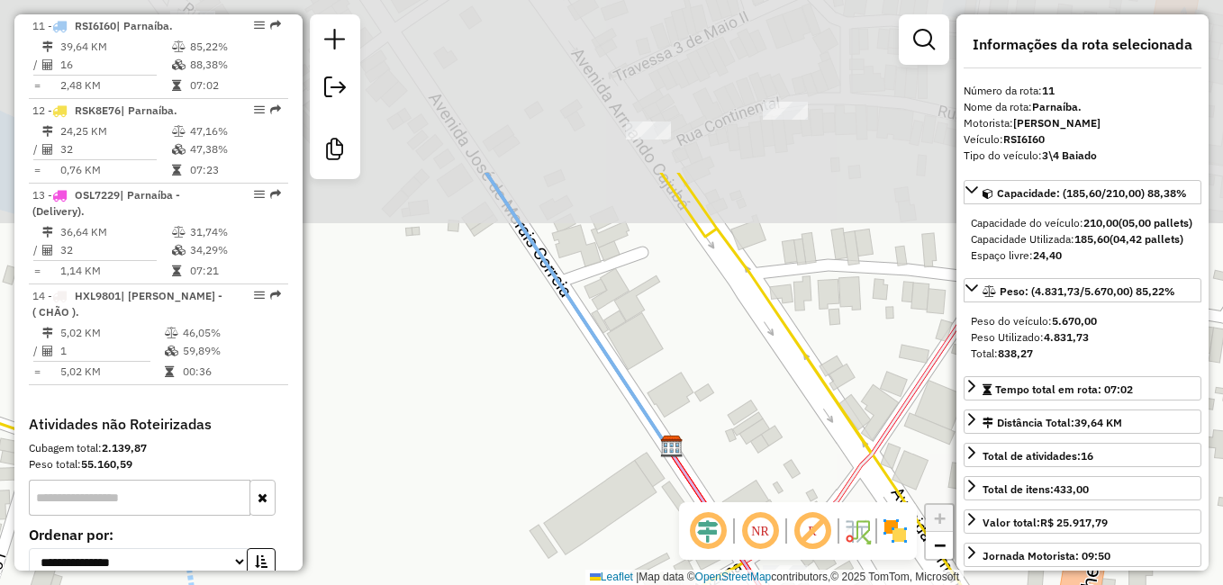
drag, startPoint x: 552, startPoint y: 243, endPoint x: 620, endPoint y: 475, distance: 242.0
click at [620, 475] on div "11832 - ASSIS BEBIDAS Tipo de cliente: PDV Sem Falha (S) Endereço: NOVA 180 Bai…" at bounding box center [611, 292] width 1223 height 585
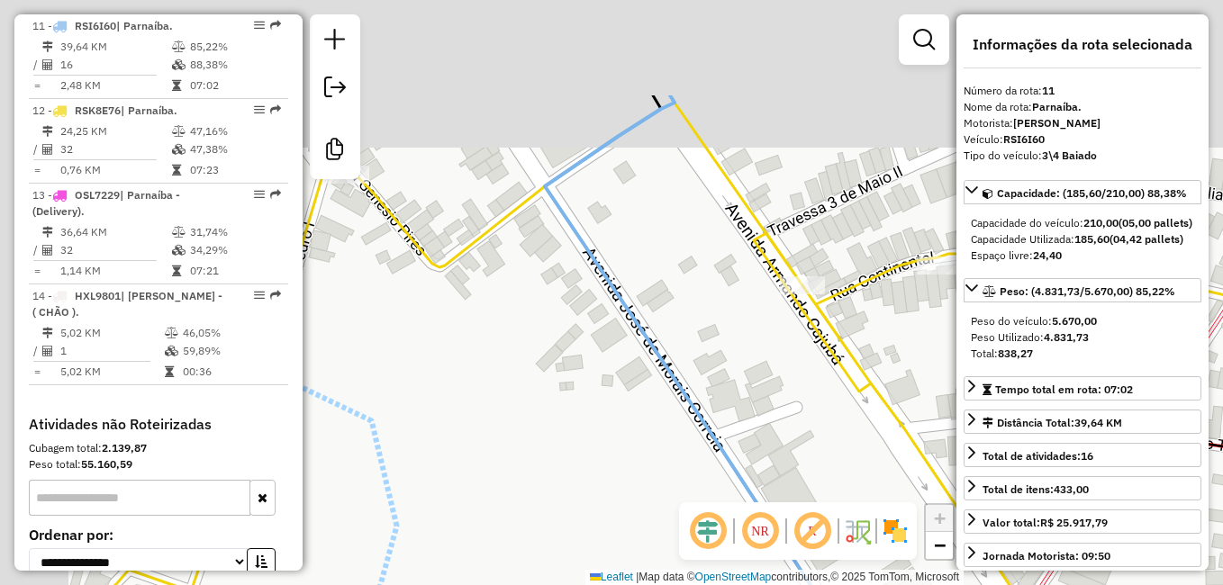
drag, startPoint x: 605, startPoint y: 430, endPoint x: 691, endPoint y: 527, distance: 129.5
click at [691, 527] on hb-router-mapa "Informações da Sessão 977539 - [DATE] Criação: [DATE] 13:05 Desbloquear Sessão …" at bounding box center [611, 292] width 1223 height 585
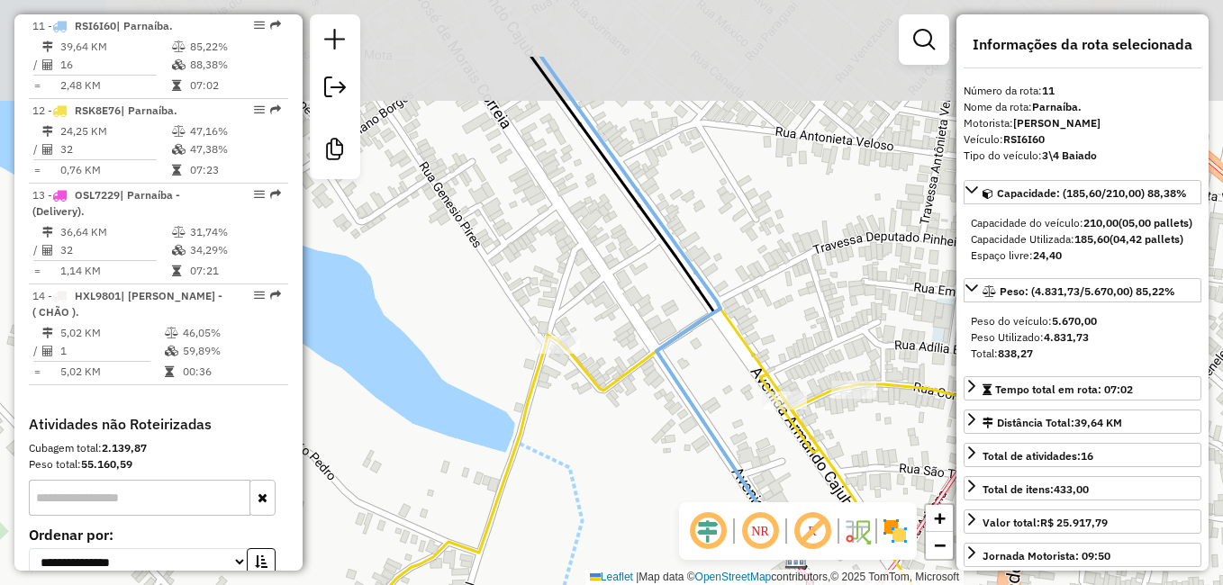
drag, startPoint x: 592, startPoint y: 366, endPoint x: 644, endPoint y: 489, distance: 134.0
click at [644, 488] on div "11832 - ASSIS BEBIDAS Tipo de cliente: PDV Sem Falha (S) Endereço: NOVA 180 Bai…" at bounding box center [611, 292] width 1223 height 585
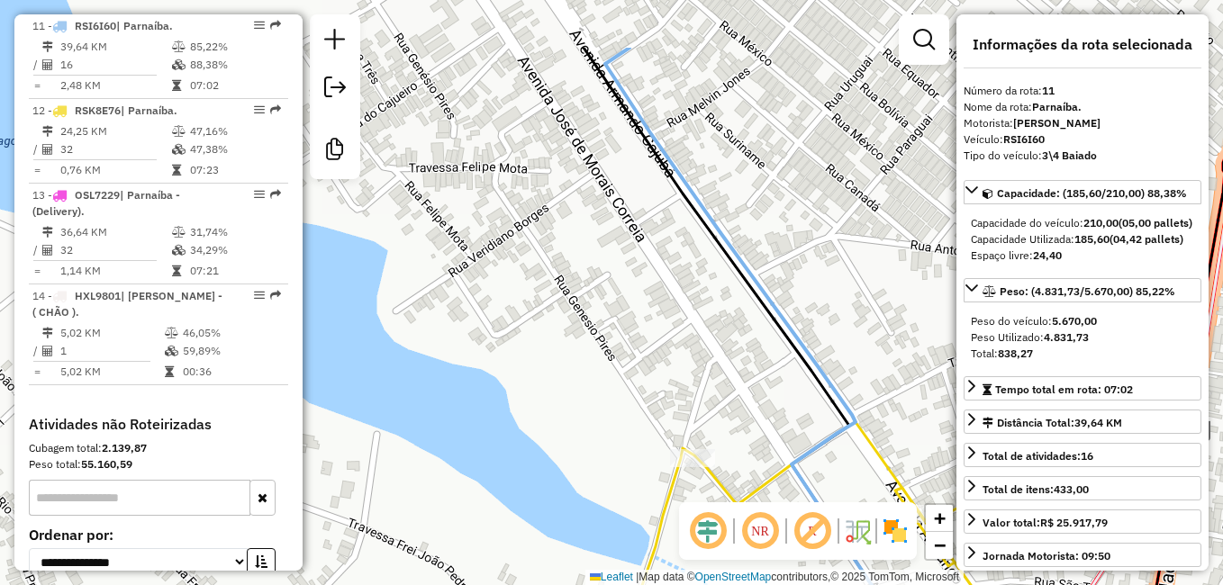
drag, startPoint x: 565, startPoint y: 241, endPoint x: 696, endPoint y: 349, distance: 169.6
click at [696, 349] on div "11832 - ASSIS BEBIDAS Tipo de cliente: PDV Sem Falha (S) Endereço: NOVA 180 Bai…" at bounding box center [611, 292] width 1223 height 585
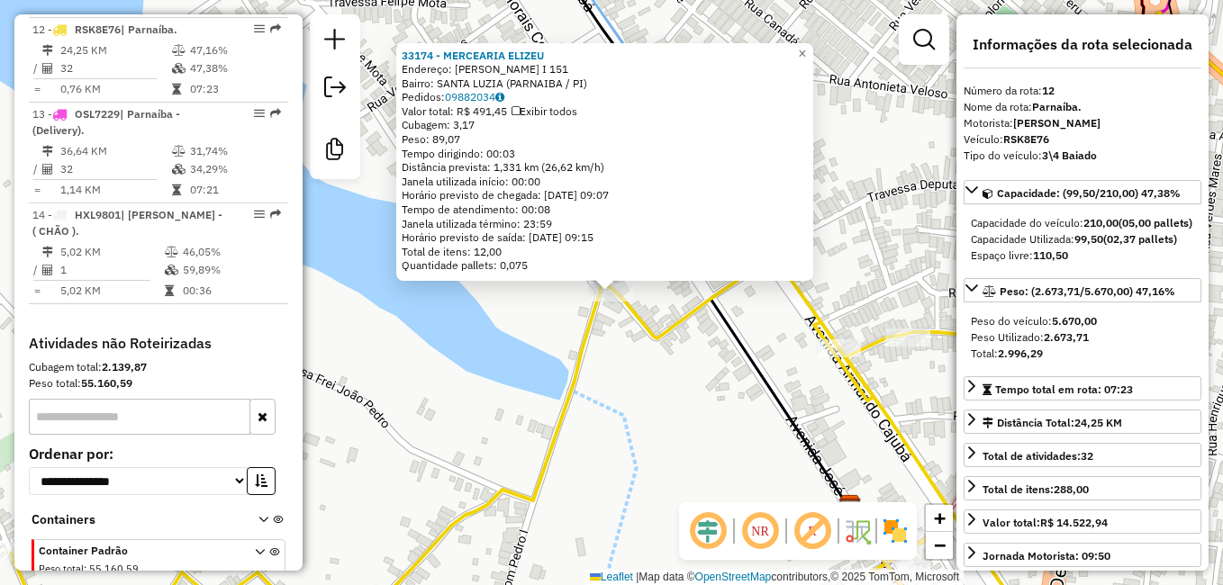
scroll to position [1791, 0]
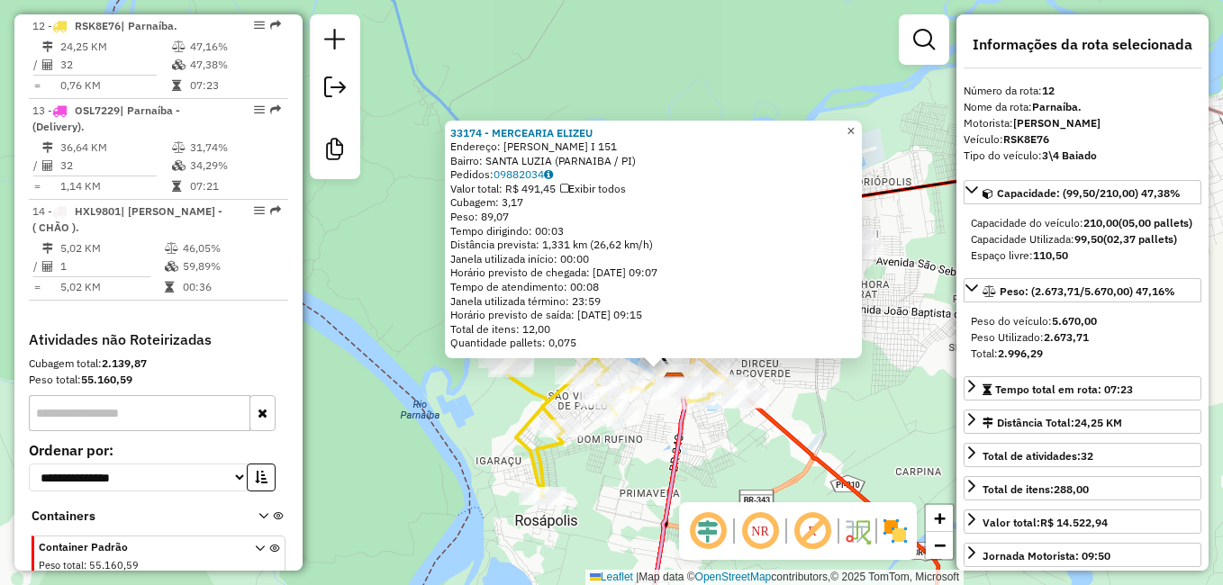
click at [855, 123] on span "×" at bounding box center [851, 130] width 8 height 15
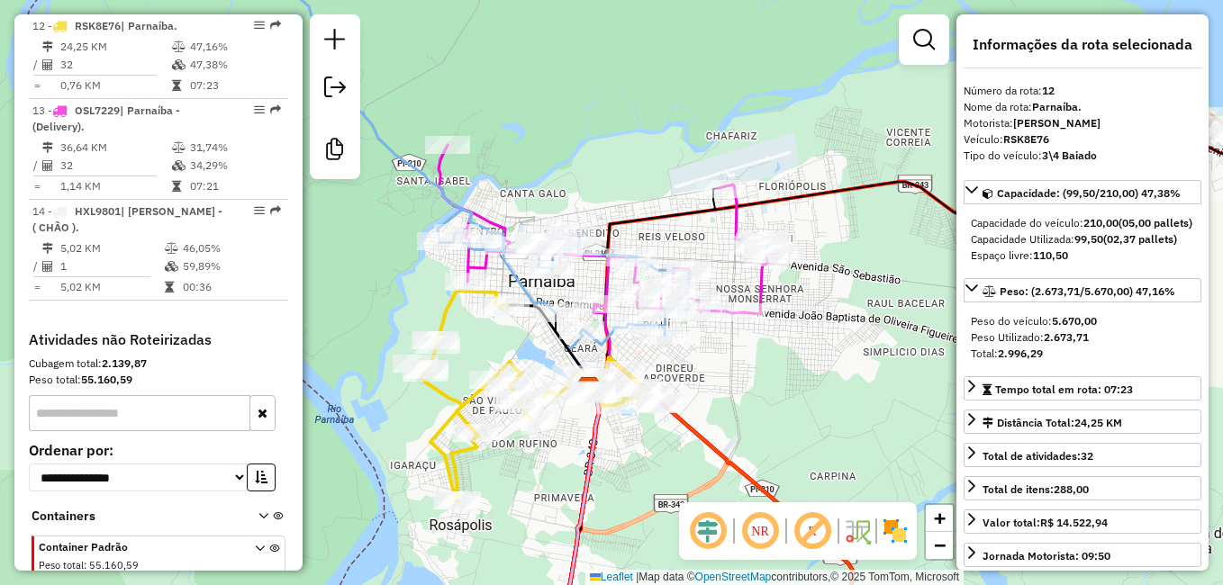
drag, startPoint x: 820, startPoint y: 122, endPoint x: 514, endPoint y: 139, distance: 306.7
click at [507, 122] on div "Janela de atendimento Grade de atendimento Capacidade Transportadoras Veículos …" at bounding box center [611, 292] width 1223 height 585
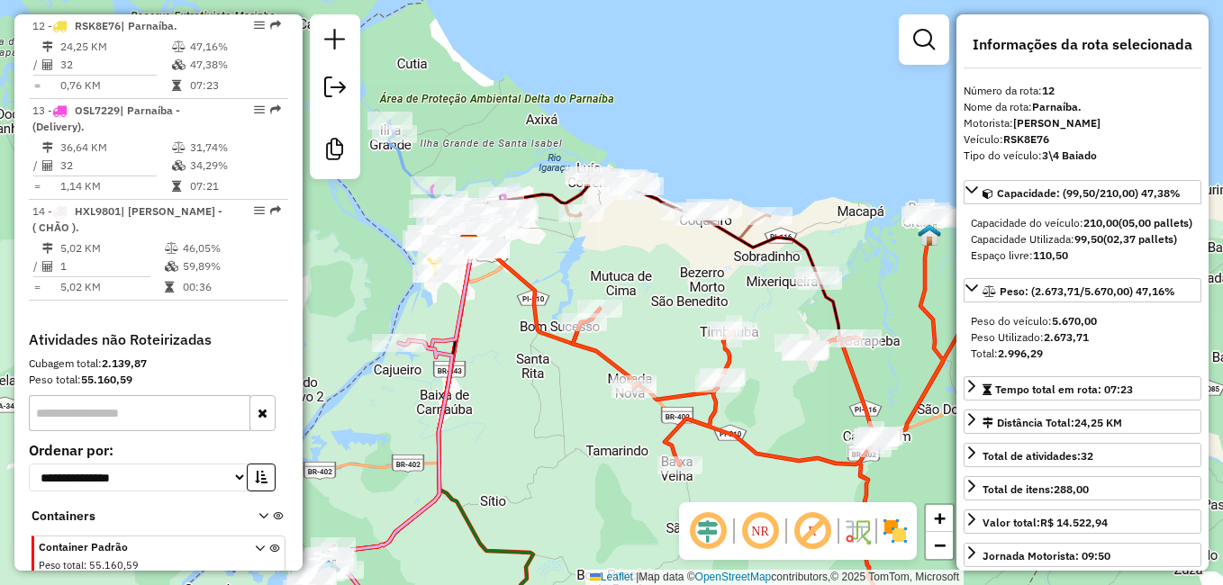
drag, startPoint x: 731, startPoint y: 295, endPoint x: 629, endPoint y: 242, distance: 115.6
click at [629, 242] on div "Janela de atendimento Grade de atendimento Capacidade Transportadoras Veículos …" at bounding box center [611, 292] width 1223 height 585
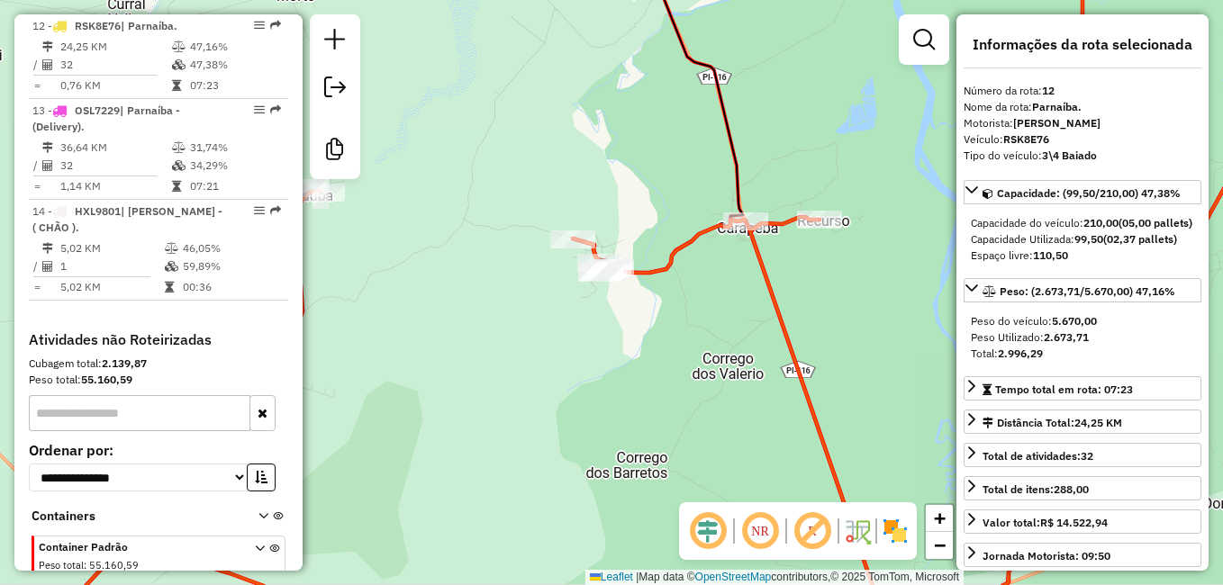
drag, startPoint x: 533, startPoint y: 373, endPoint x: 737, endPoint y: 302, distance: 215.6
click at [761, 306] on div "Janela de atendimento Grade de atendimento Capacidade Transportadoras Veículos …" at bounding box center [611, 292] width 1223 height 585
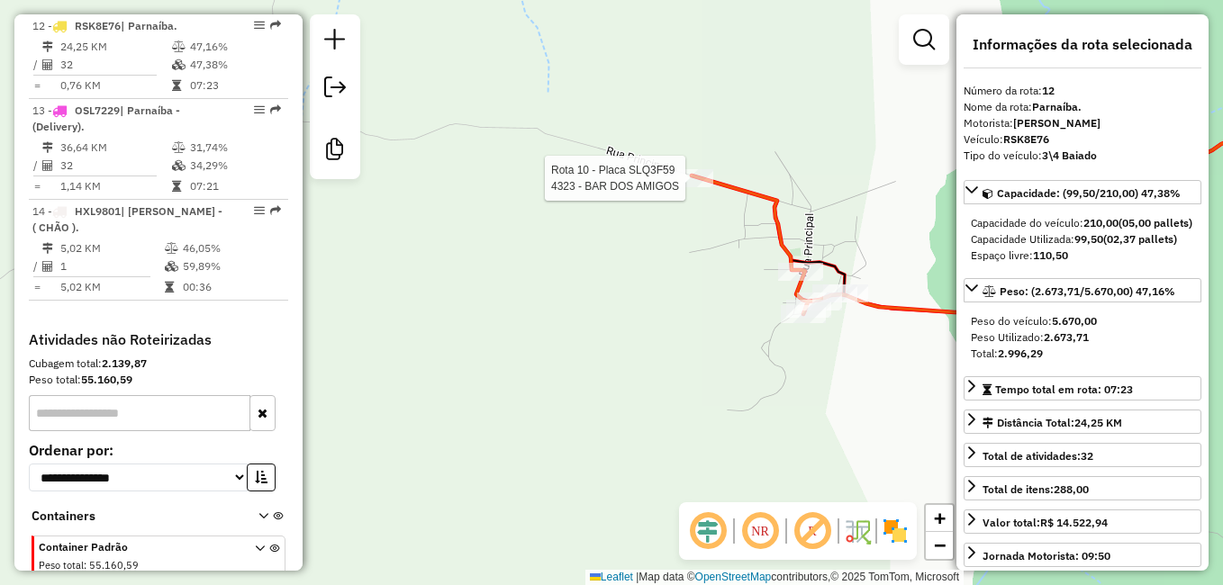
click at [697, 187] on div at bounding box center [690, 178] width 45 height 18
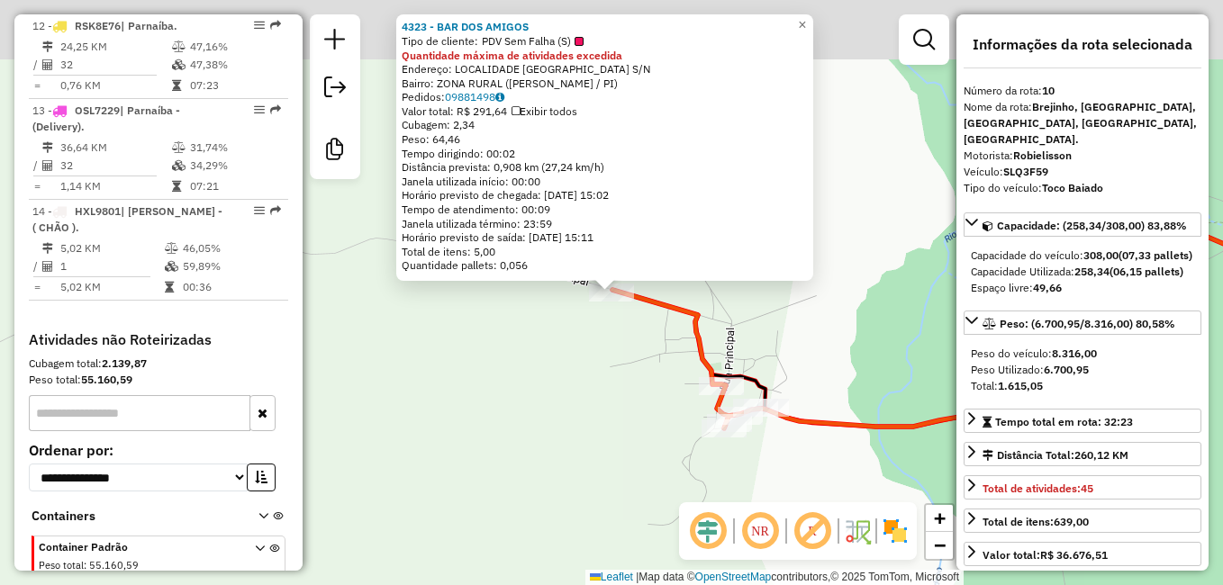
scroll to position [1585, 0]
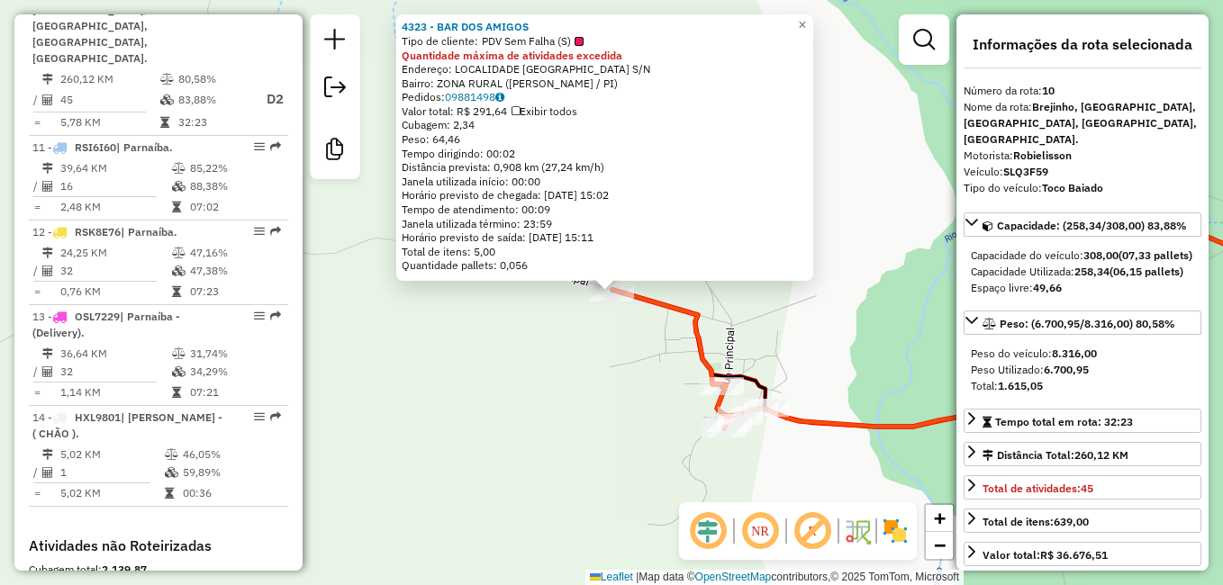
click at [613, 381] on div "4323 - BAR DOS AMIGOS Tipo de cliente: PDV Sem Falha (S) Quantidade máxima de a…" at bounding box center [611, 292] width 1223 height 585
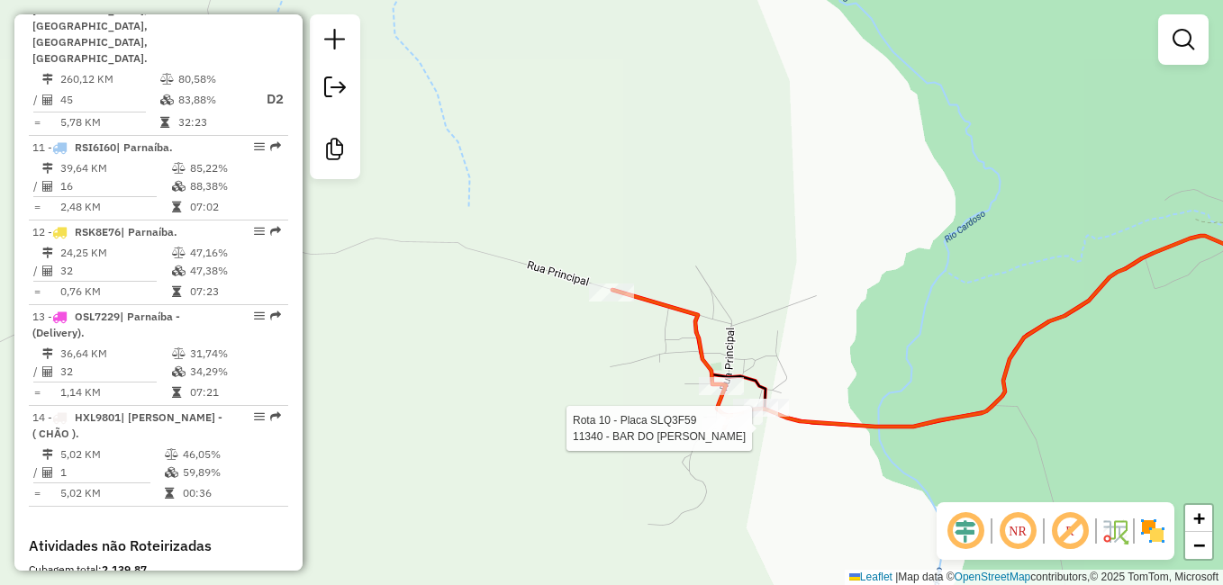
select select "**********"
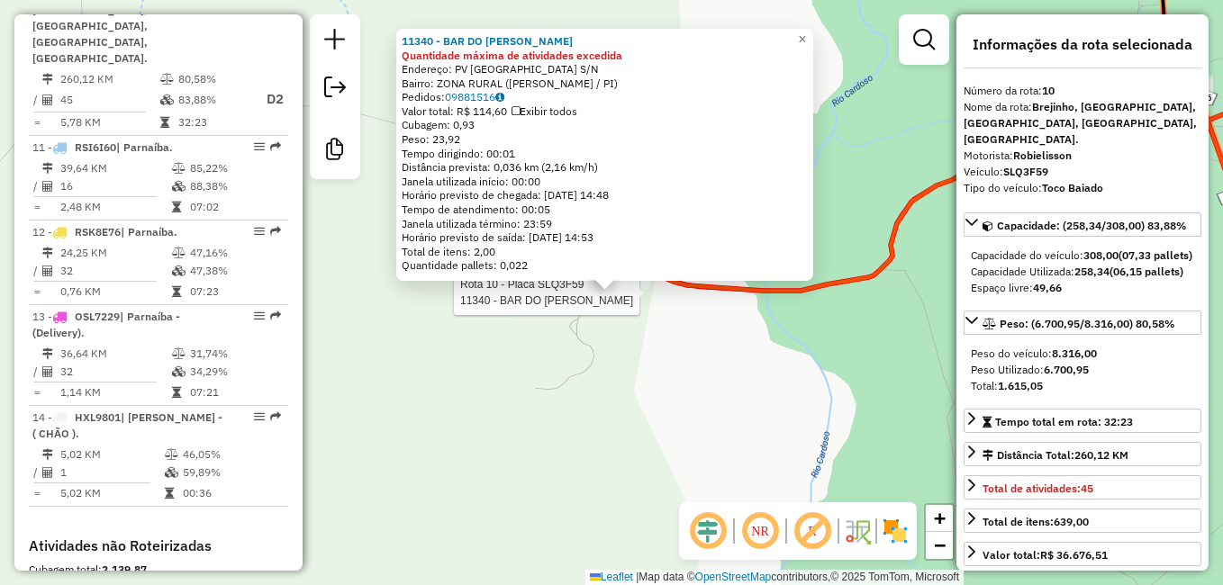
click at [662, 405] on div "Rota 10 - Placa SLQ3F59 11340 - BAR DO EDMILSON 11340 - BAR DO EDMILSON Quantid…" at bounding box center [611, 292] width 1223 height 585
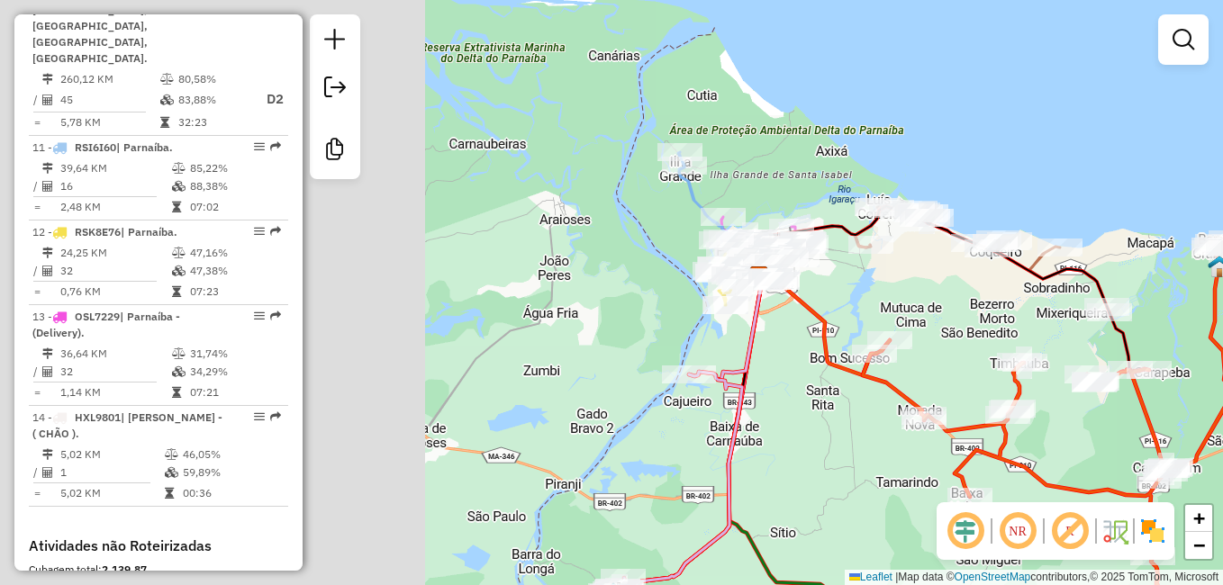
drag, startPoint x: 477, startPoint y: 304, endPoint x: 938, endPoint y: 325, distance: 461.5
click at [955, 326] on div "Janela de atendimento Grade de atendimento Capacidade Transportadoras Veículos …" at bounding box center [611, 292] width 1223 height 585
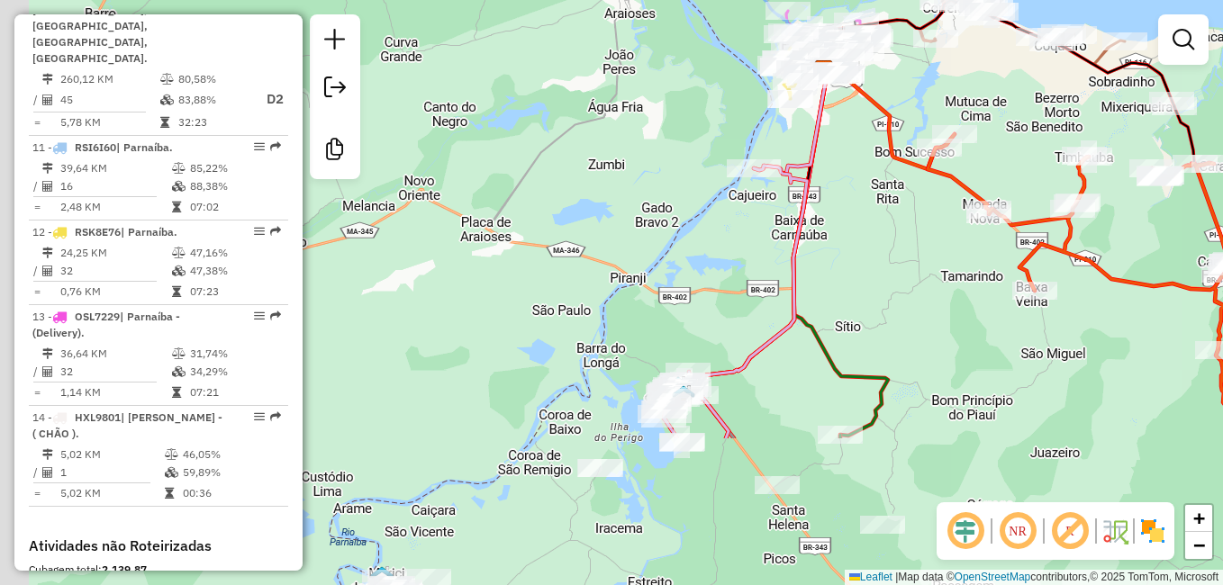
drag, startPoint x: 633, startPoint y: 460, endPoint x: 700, endPoint y: 252, distance: 218.4
click at [700, 252] on div "Janela de atendimento Grade de atendimento Capacidade Transportadoras Veículos …" at bounding box center [611, 292] width 1223 height 585
